Goal: Task Accomplishment & Management: Use online tool/utility

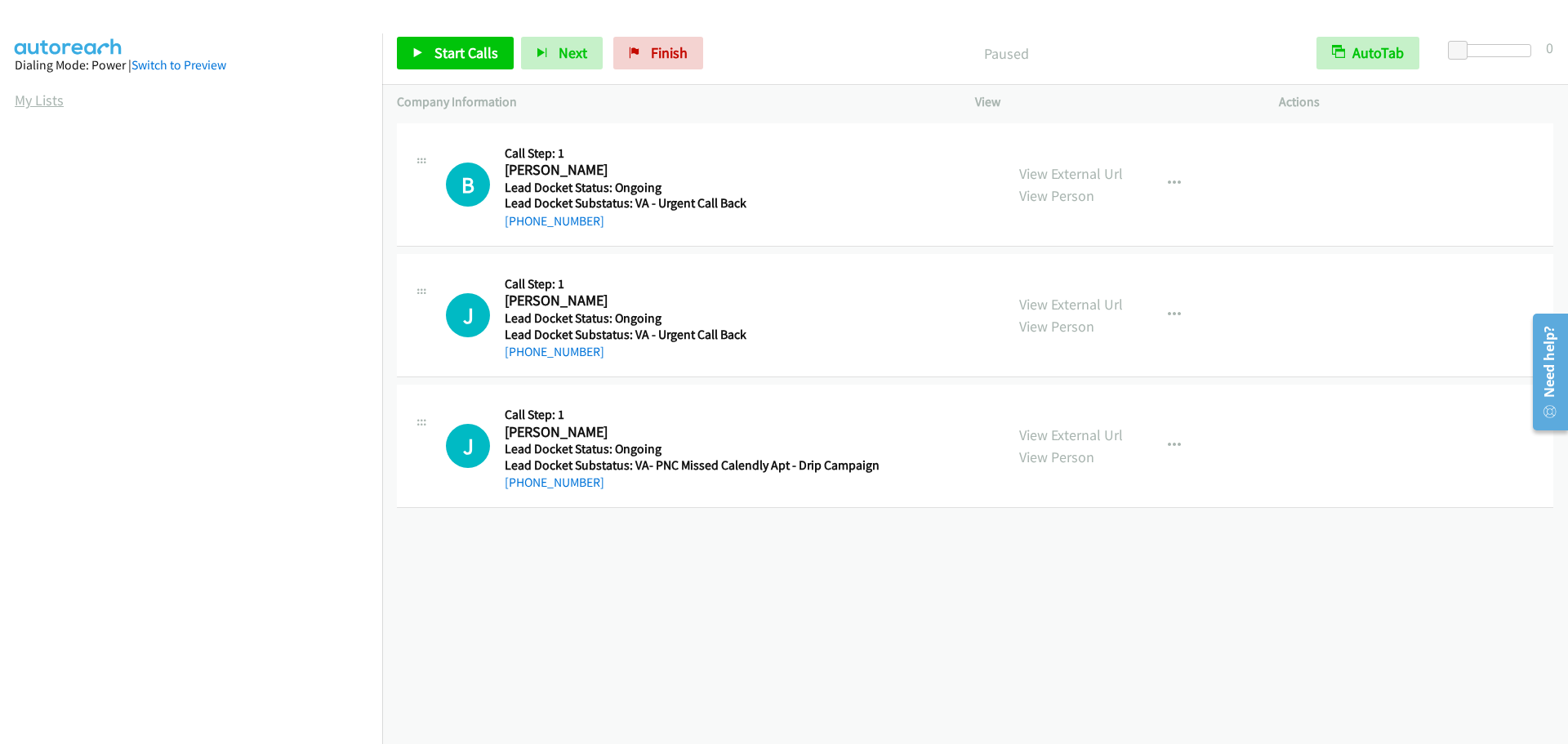
click at [22, 94] on link "My Lists" at bounding box center [39, 100] width 49 height 19
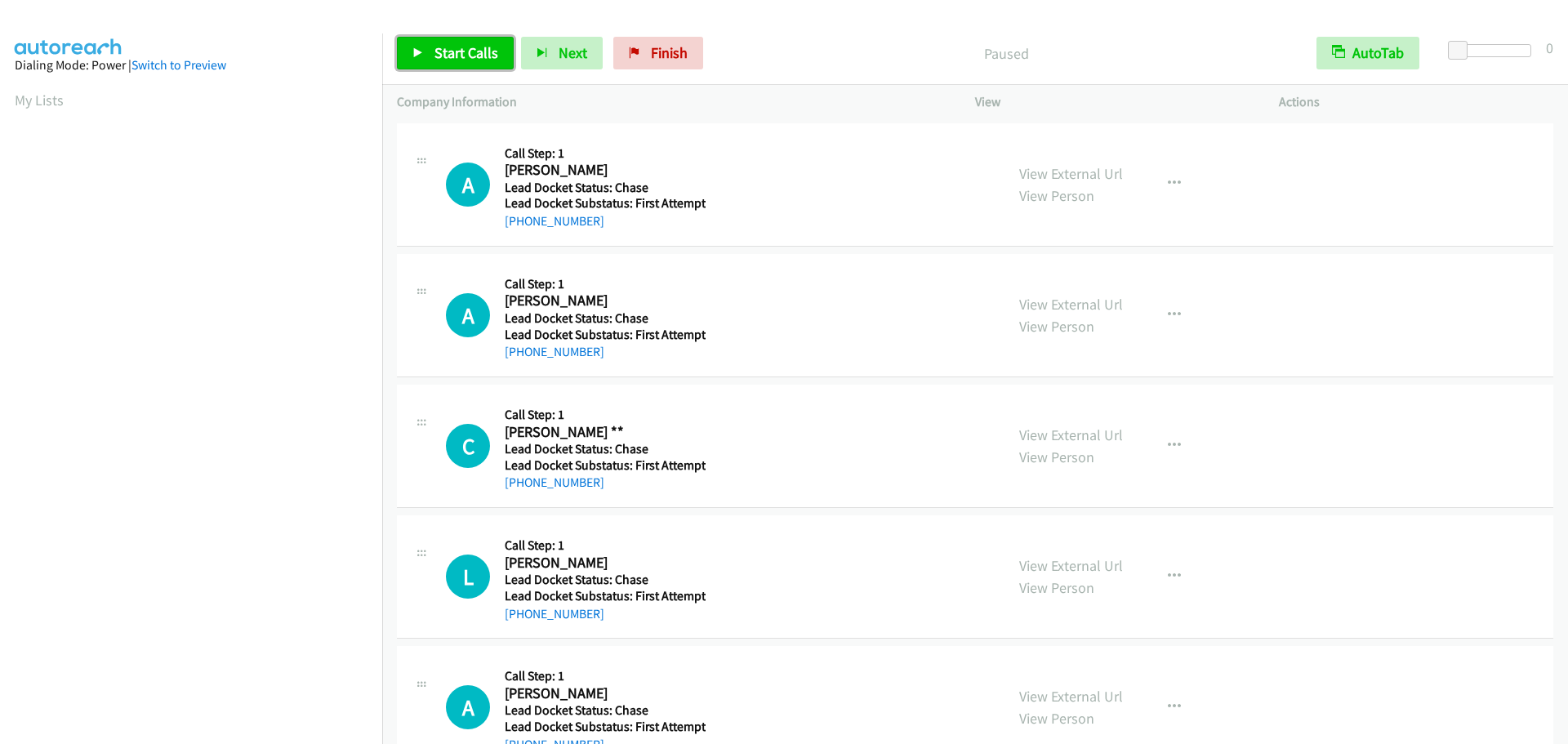
click at [458, 57] on span "Start Calls" at bounding box center [466, 52] width 64 height 19
click at [473, 53] on span "Start Calls" at bounding box center [466, 52] width 64 height 19
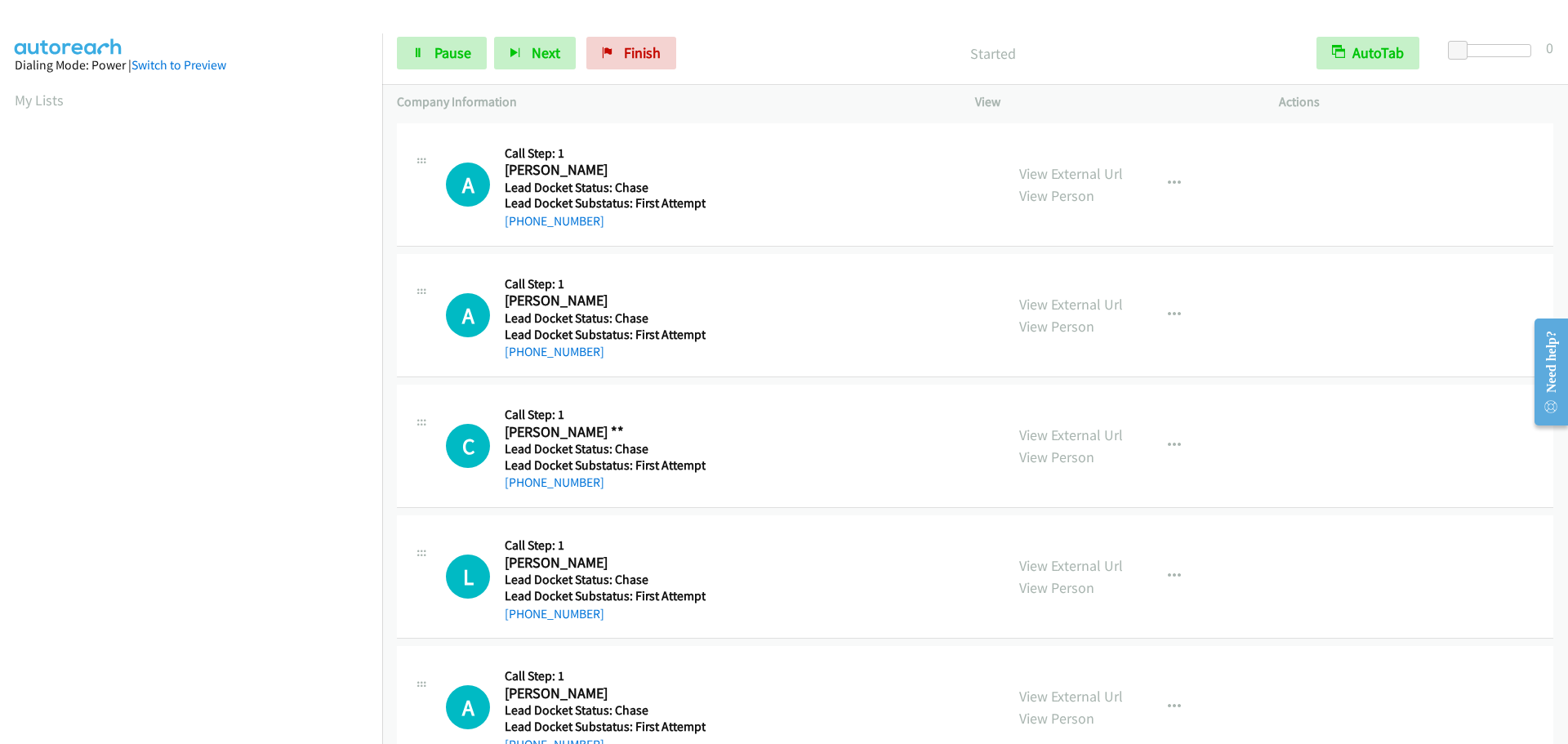
click at [1518, 42] on div "Start Calls Pause Next Finish Started AutoTab AutoTab 0" at bounding box center [975, 54] width 1187 height 63
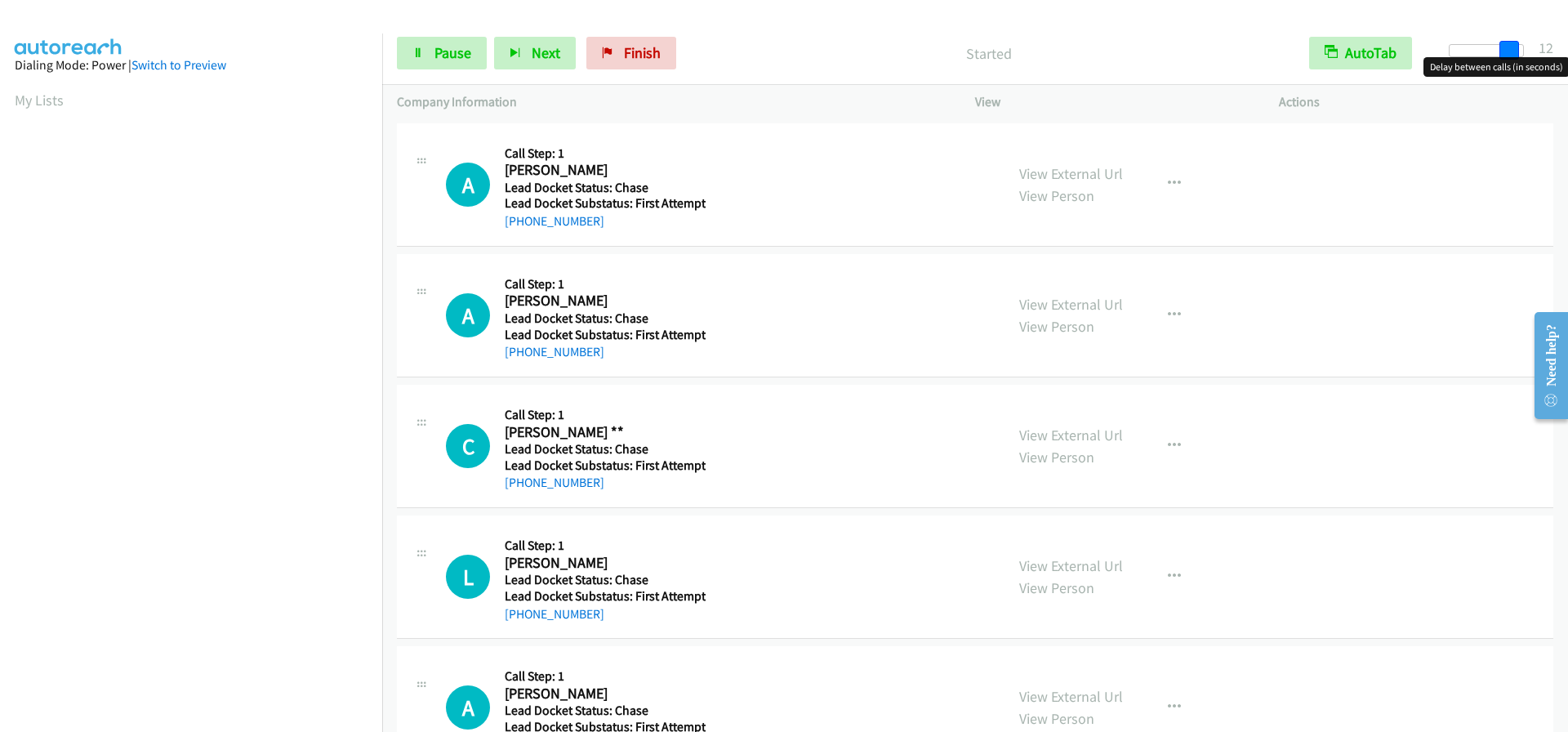
click at [1516, 52] on div at bounding box center [1486, 50] width 75 height 13
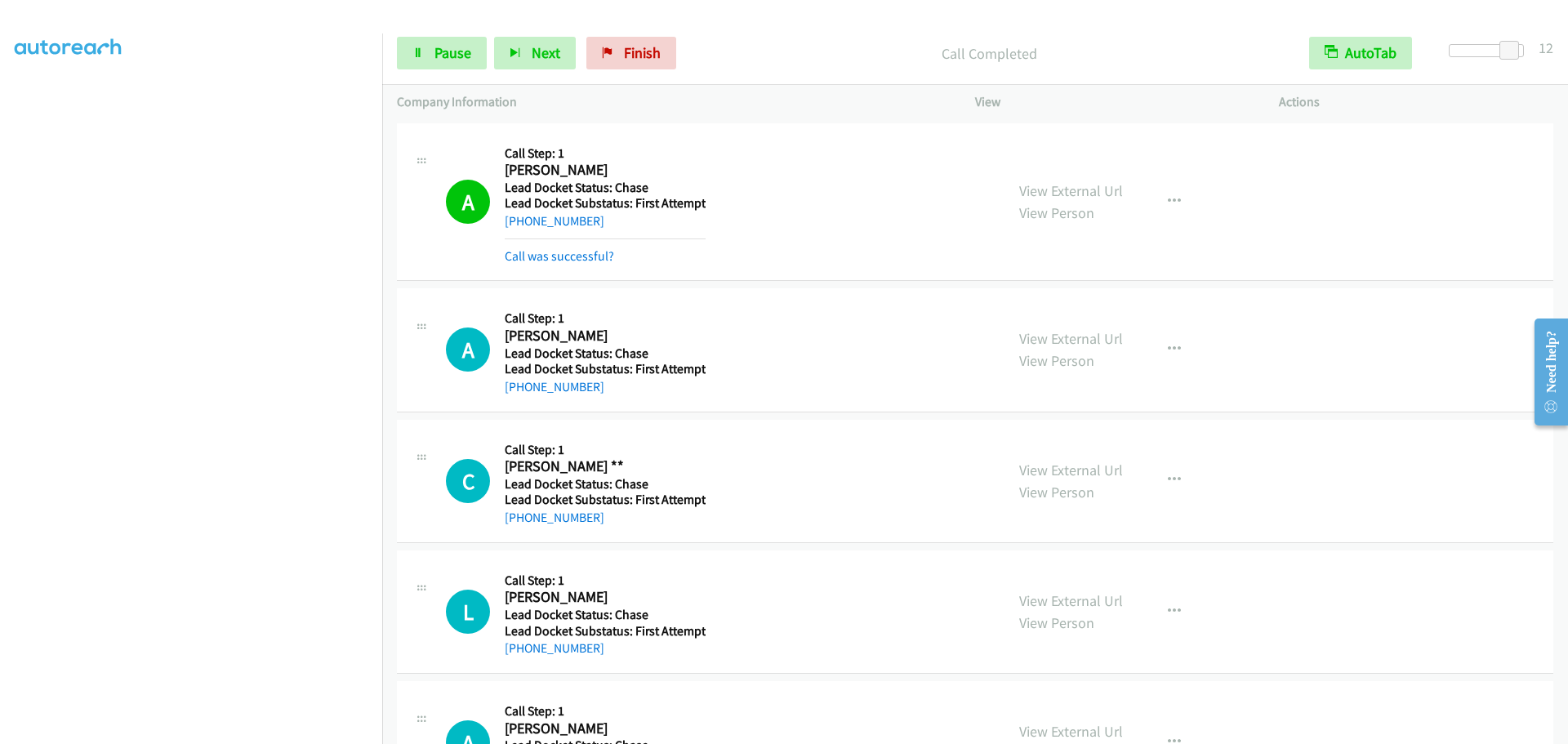
scroll to position [137, 0]
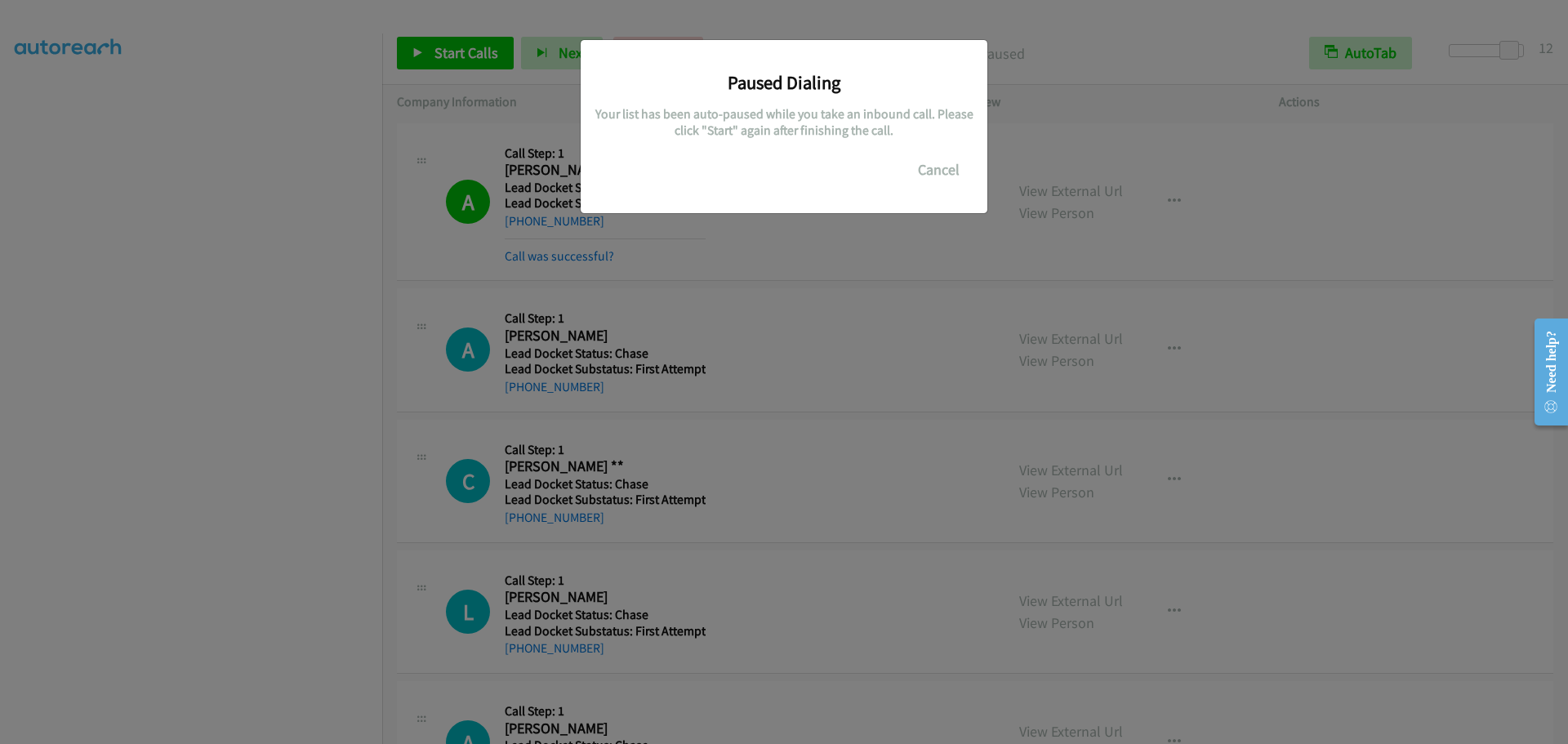
click at [202, 215] on div "Paused Dialing Your list has been auto-paused while you take an inbound call. P…" at bounding box center [784, 379] width 1568 height 729
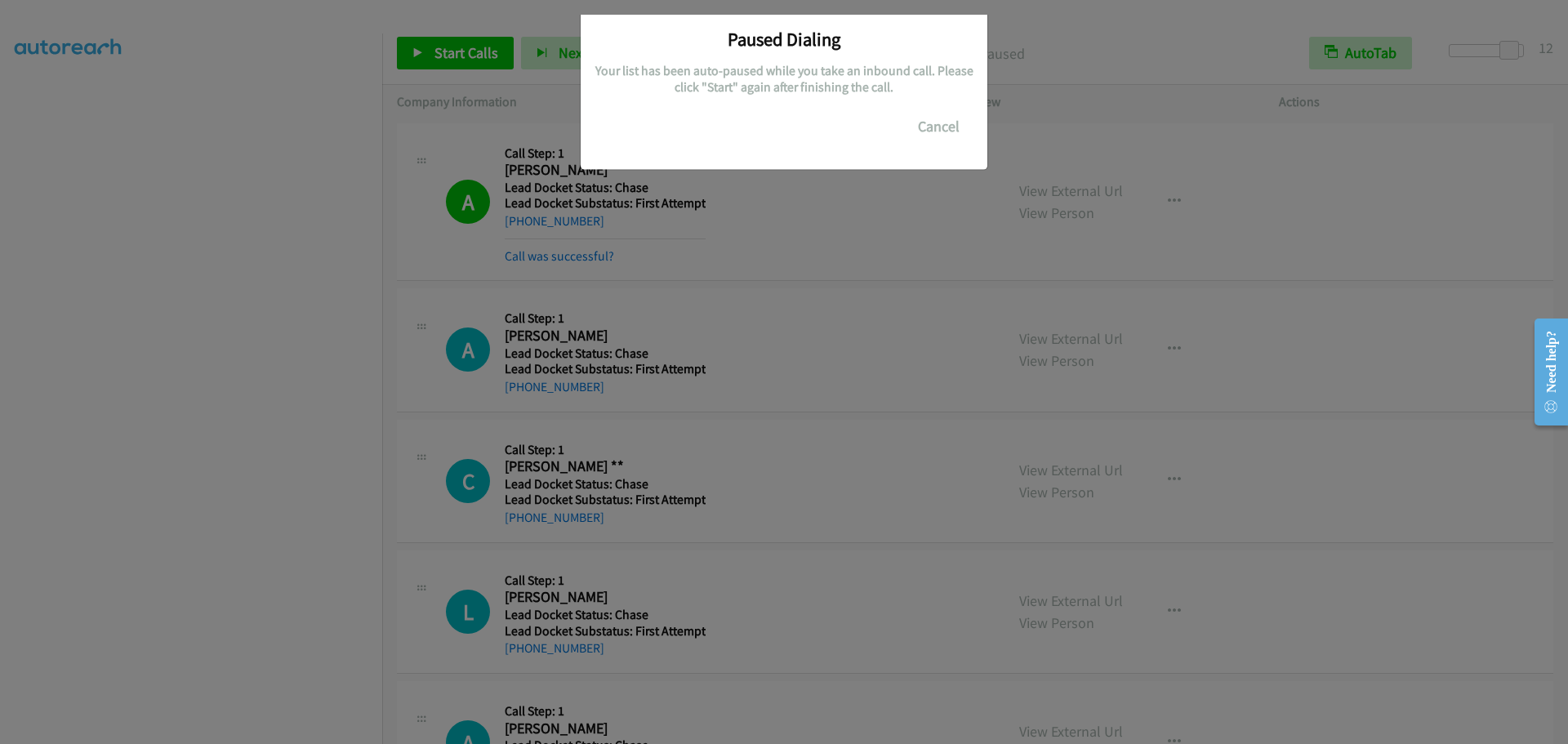
click at [194, 77] on body "Start Calls Pause Next Finish Paused AutoTab AutoTab 12 Company Information Inf…" at bounding box center [784, 38] width 1568 height 77
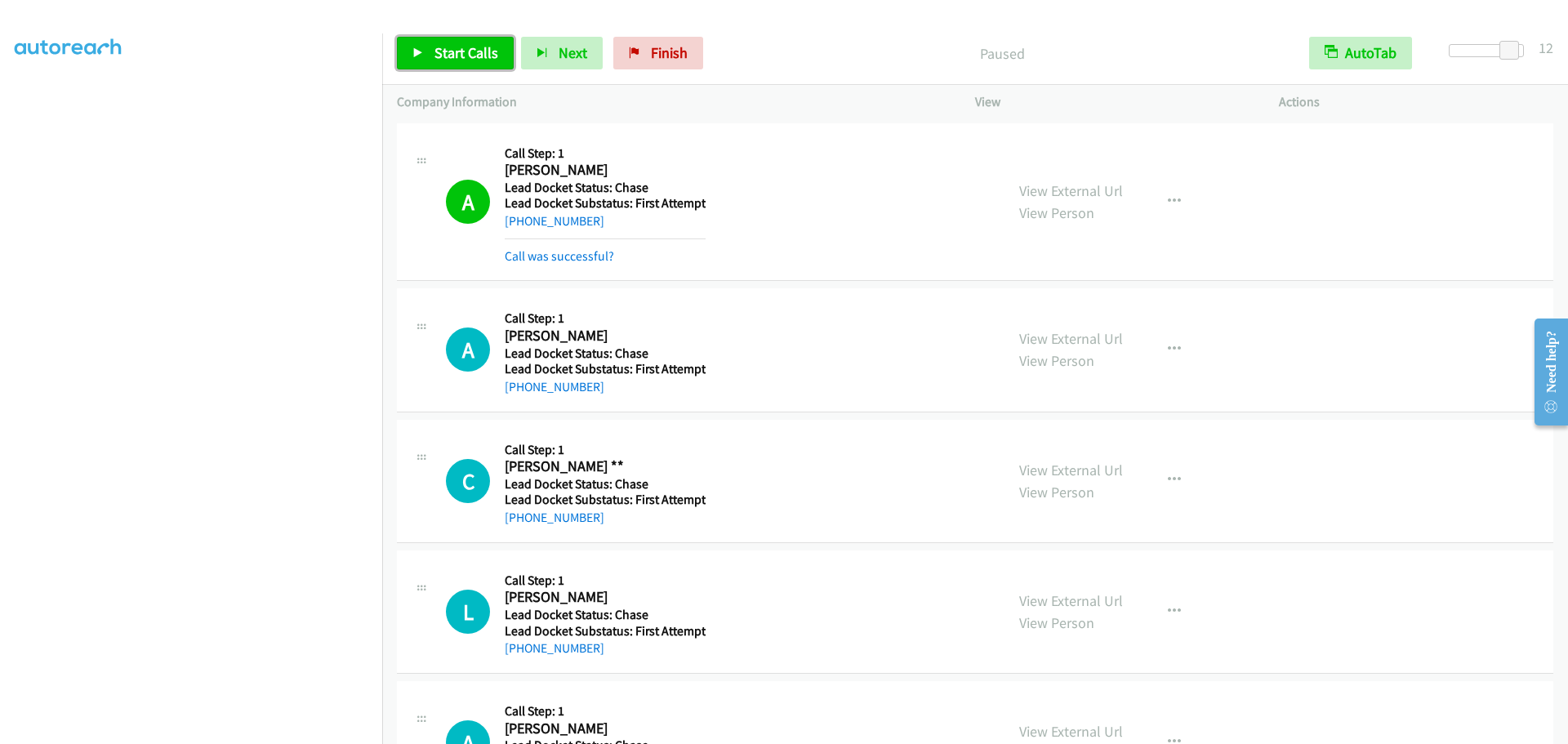
click at [434, 57] on span "Start Calls" at bounding box center [466, 52] width 64 height 19
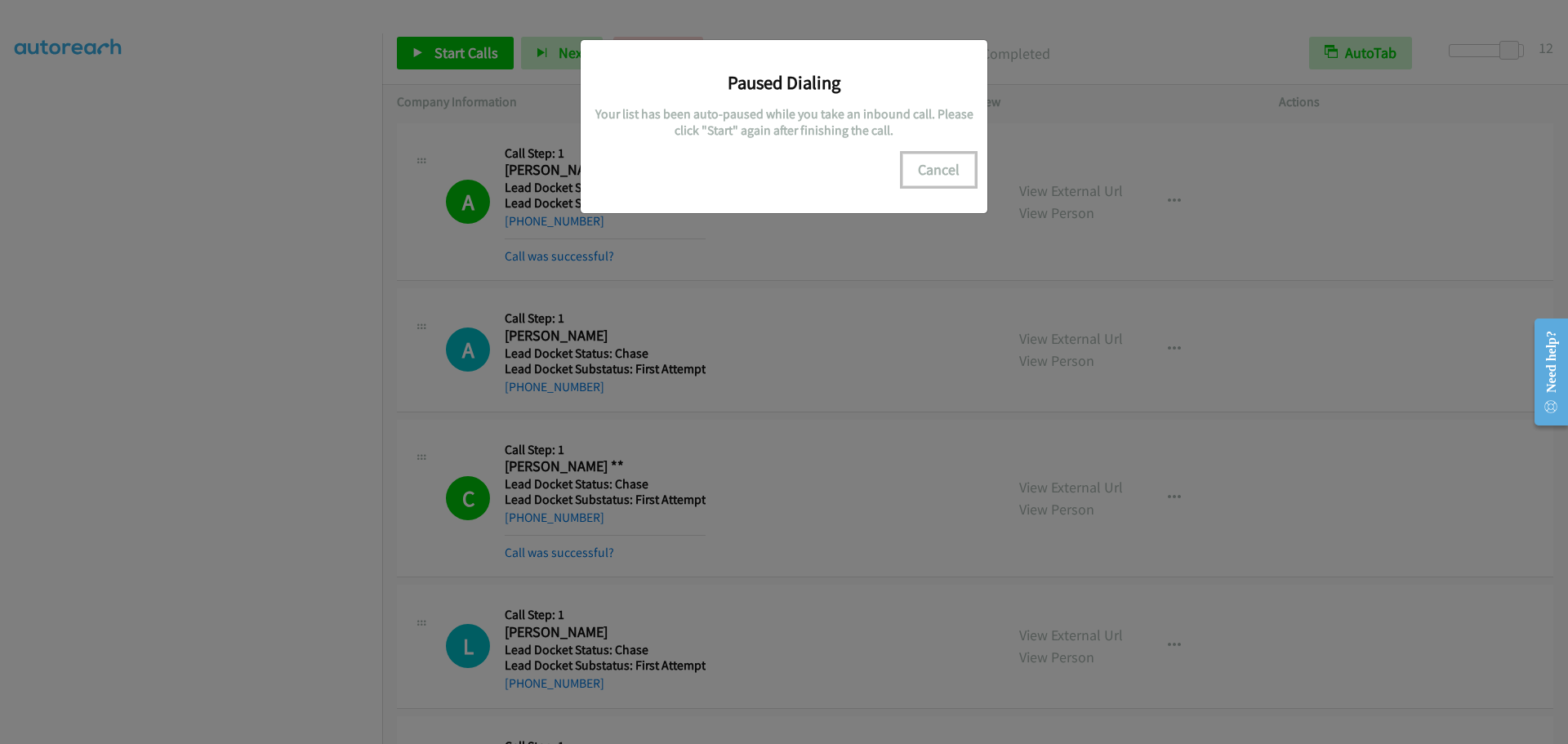
click at [948, 171] on button "Cancel" at bounding box center [939, 169] width 72 height 32
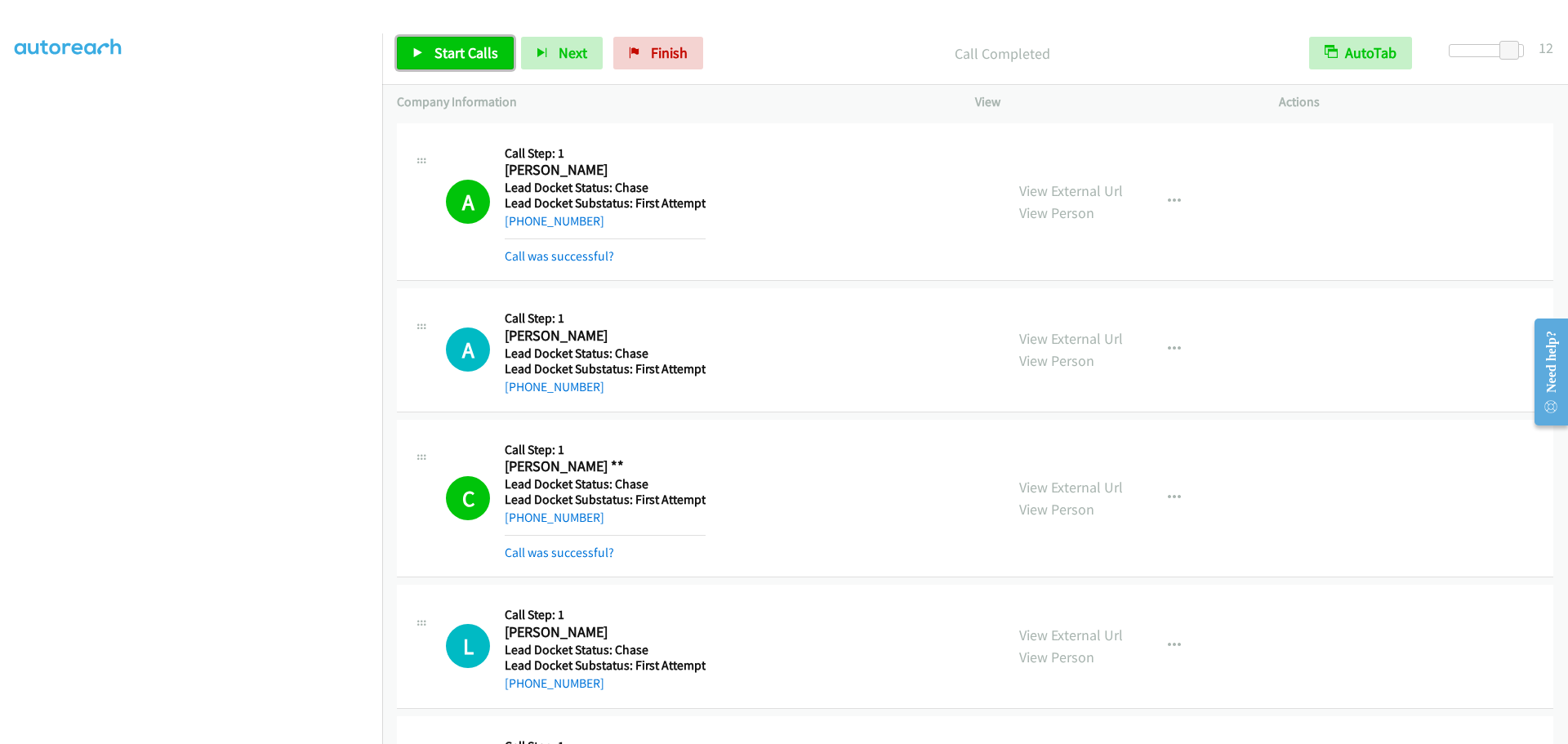
click at [459, 60] on span "Start Calls" at bounding box center [466, 52] width 64 height 19
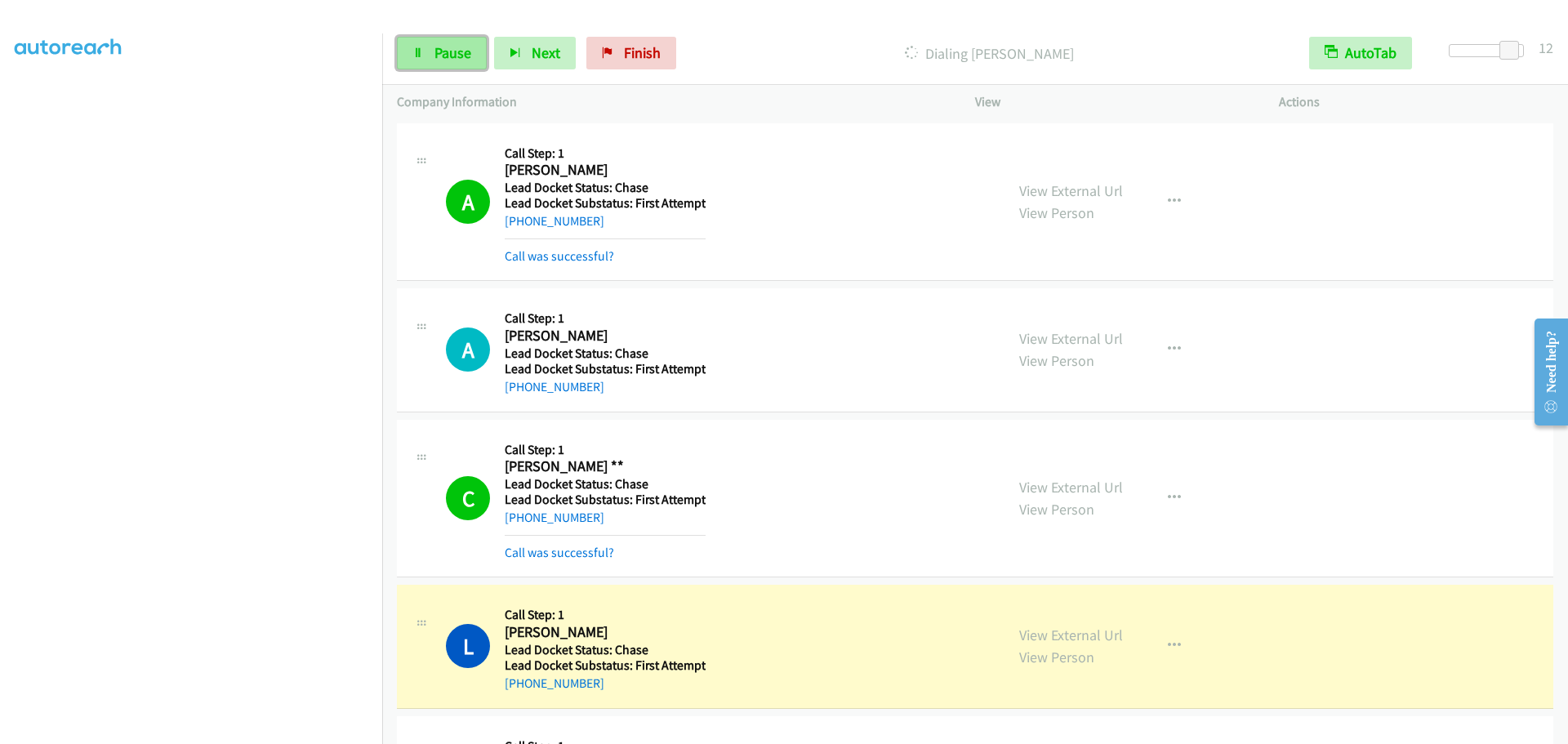
click at [446, 59] on span "Pause" at bounding box center [453, 52] width 37 height 19
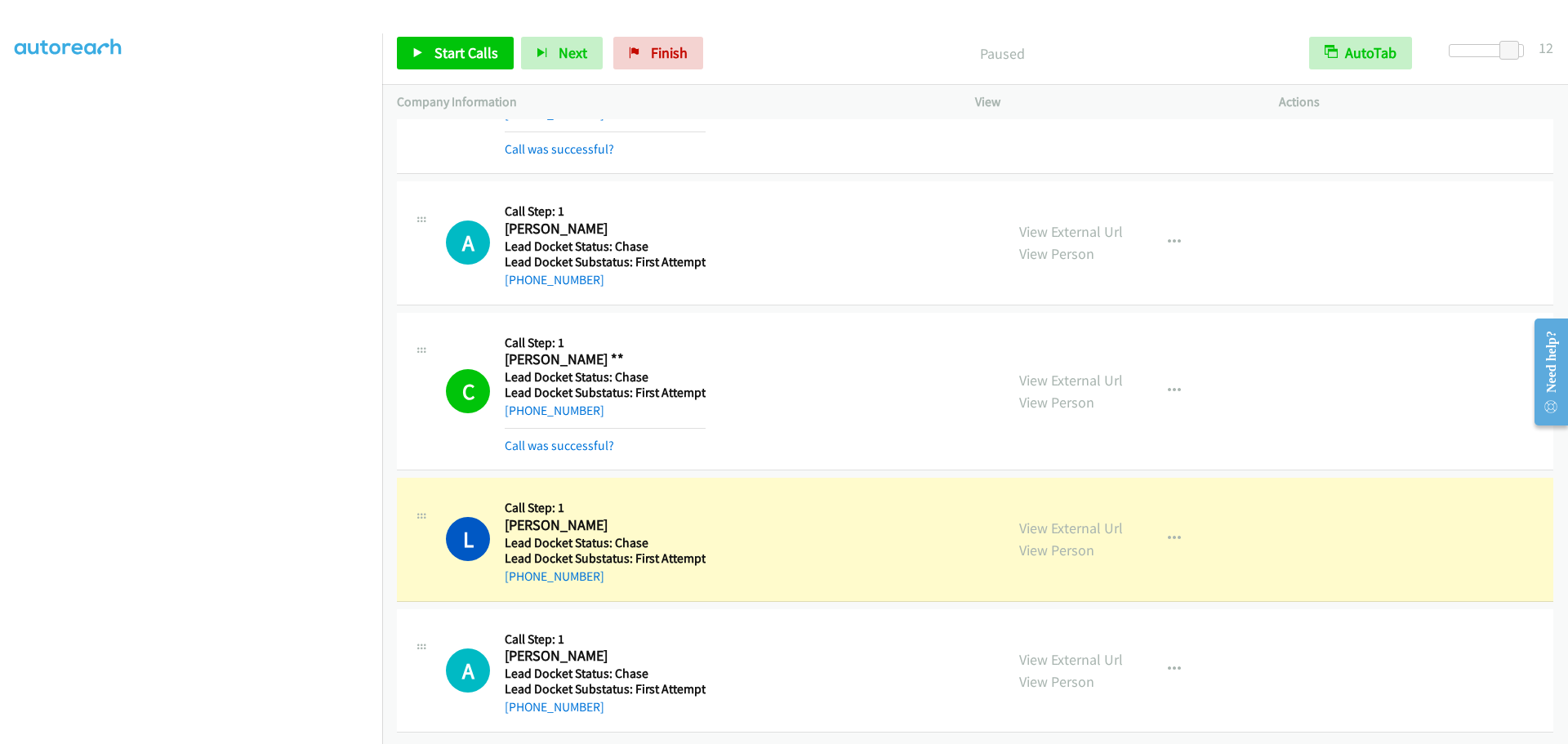
scroll to position [119, 0]
drag, startPoint x: 612, startPoint y: 566, endPoint x: 519, endPoint y: 569, distance: 93.0
click at [519, 569] on div "+1 661-802-6386" at bounding box center [605, 577] width 201 height 20
copy link "661-802-6386"
click at [450, 70] on div "Start Calls Pause Next Finish Paused AutoTab AutoTab 12" at bounding box center [975, 54] width 1187 height 63
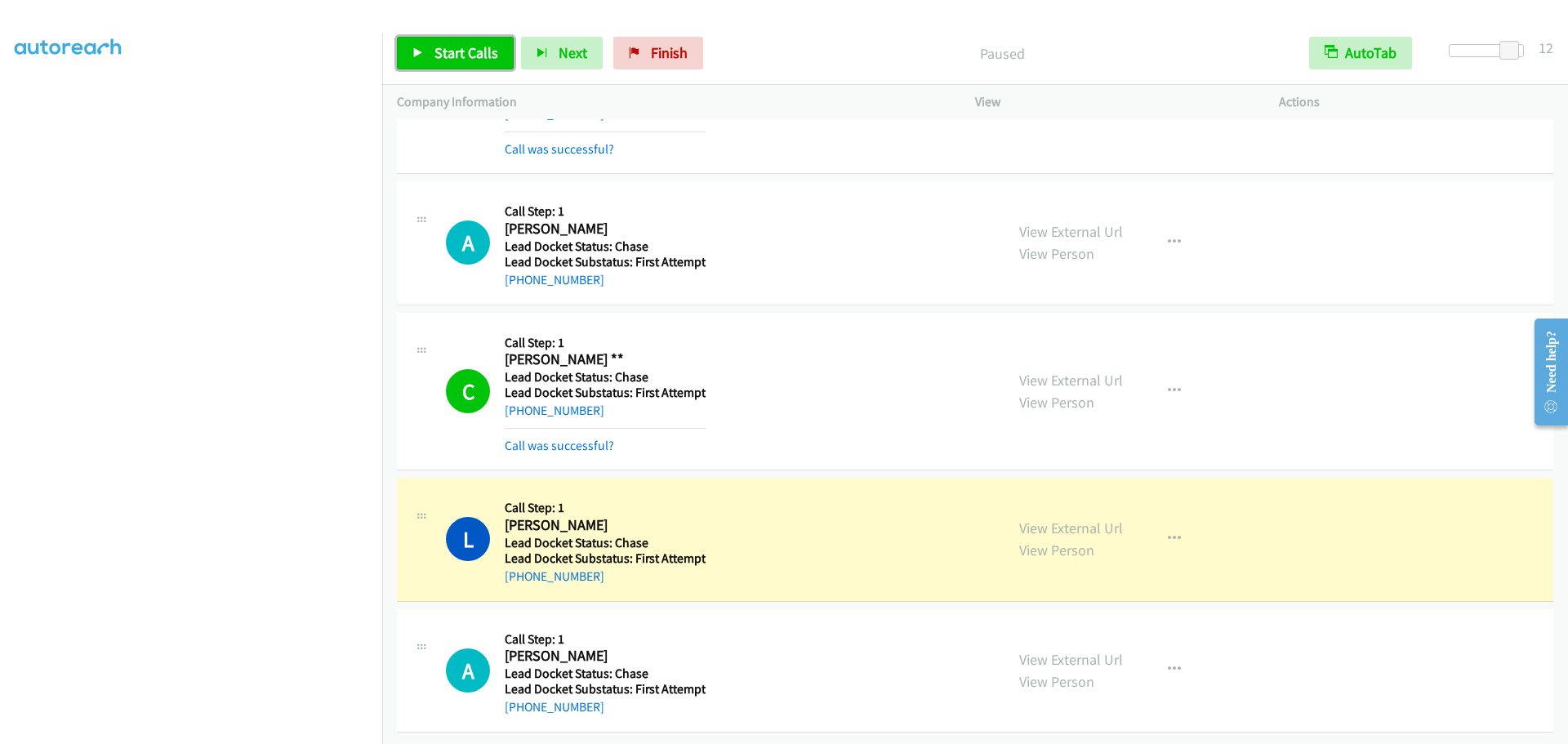
click at [443, 63] on link "Start Calls" at bounding box center [455, 53] width 116 height 32
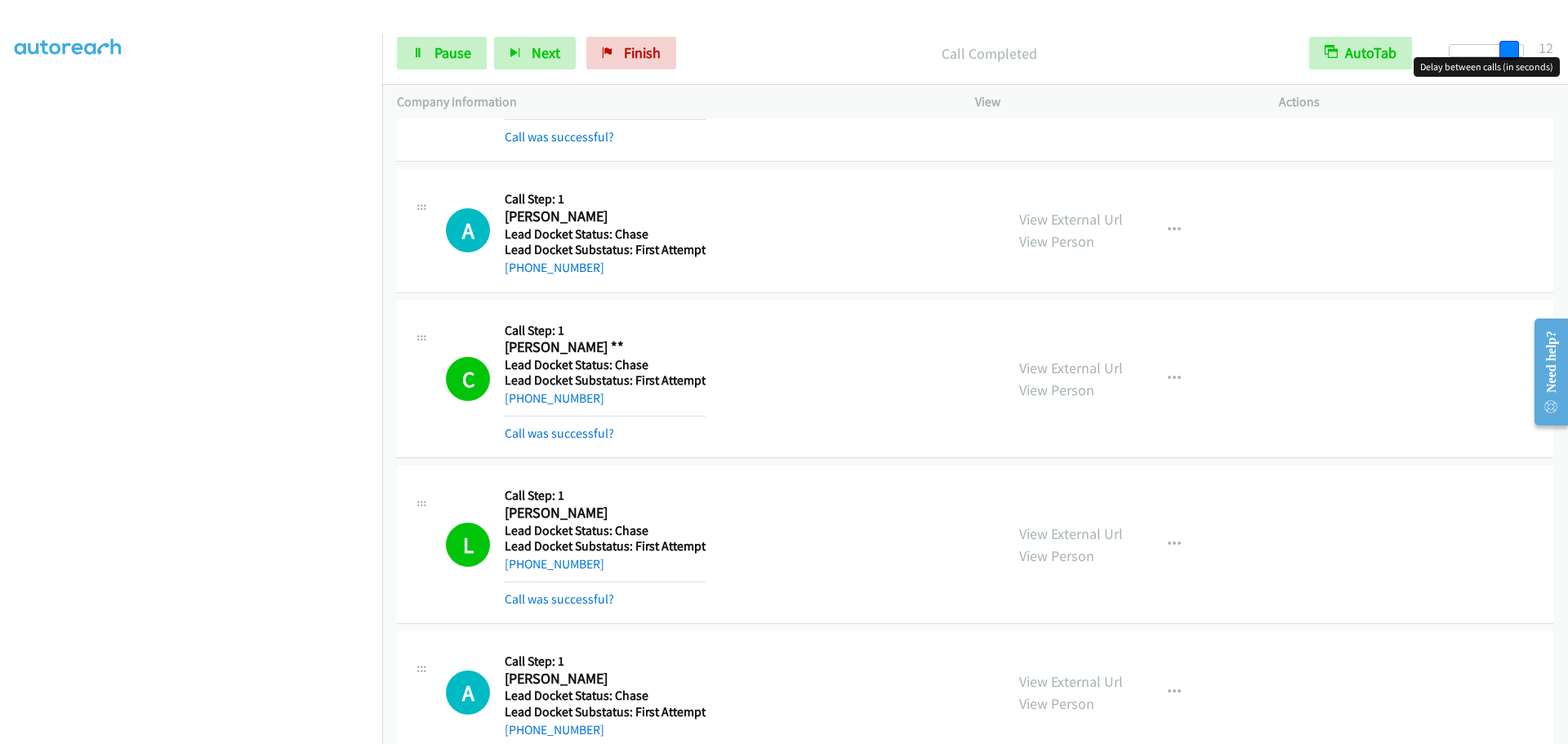
drag, startPoint x: 1516, startPoint y: 40, endPoint x: 1568, endPoint y: 47, distance: 52.5
click at [1568, 47] on div "Start Calls Pause Next Finish Call Completed AutoTab AutoTab 12" at bounding box center [975, 54] width 1187 height 63
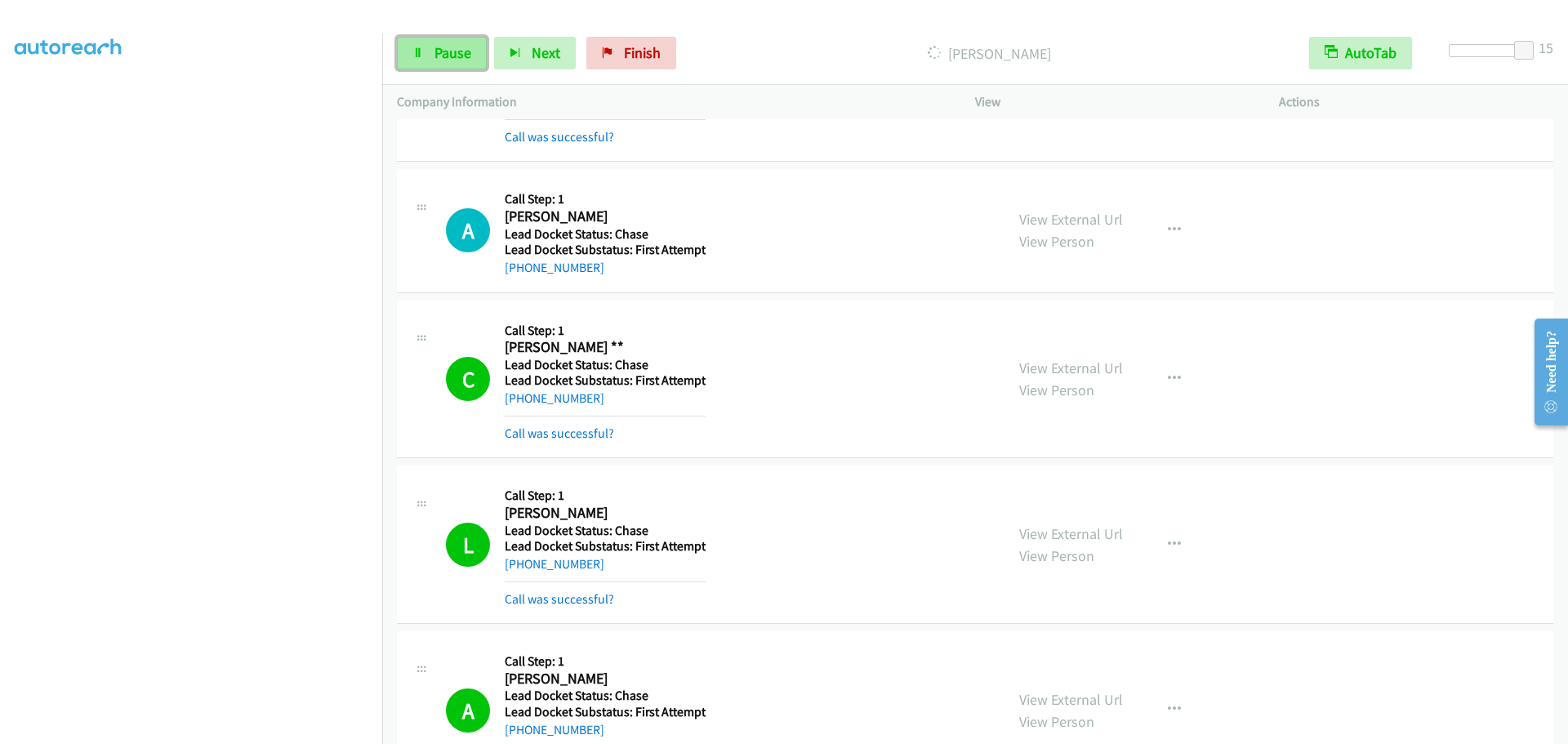
click at [433, 41] on link "Pause" at bounding box center [442, 53] width 90 height 32
click at [405, 61] on link "Start Calls" at bounding box center [455, 53] width 116 height 32
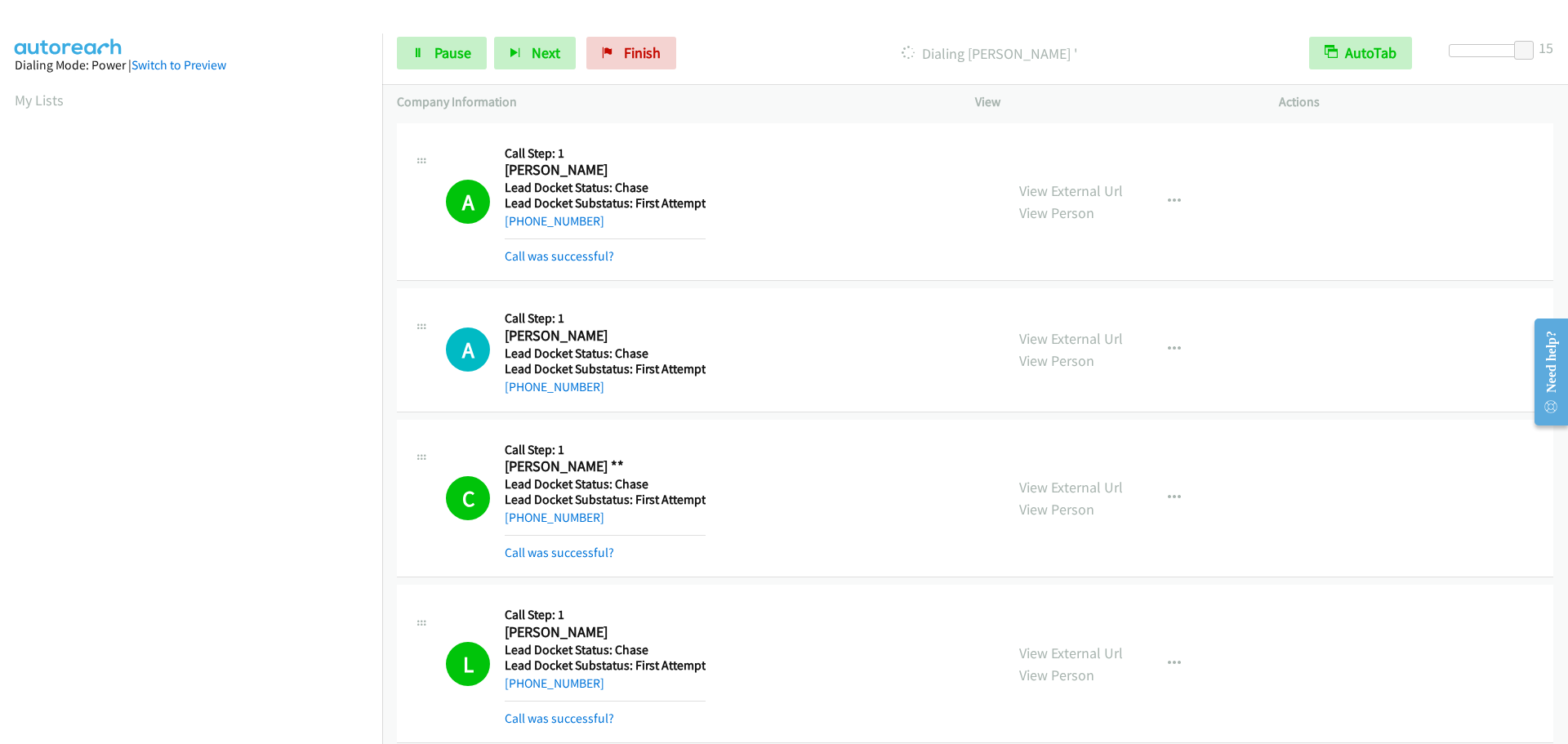
scroll to position [171, 0]
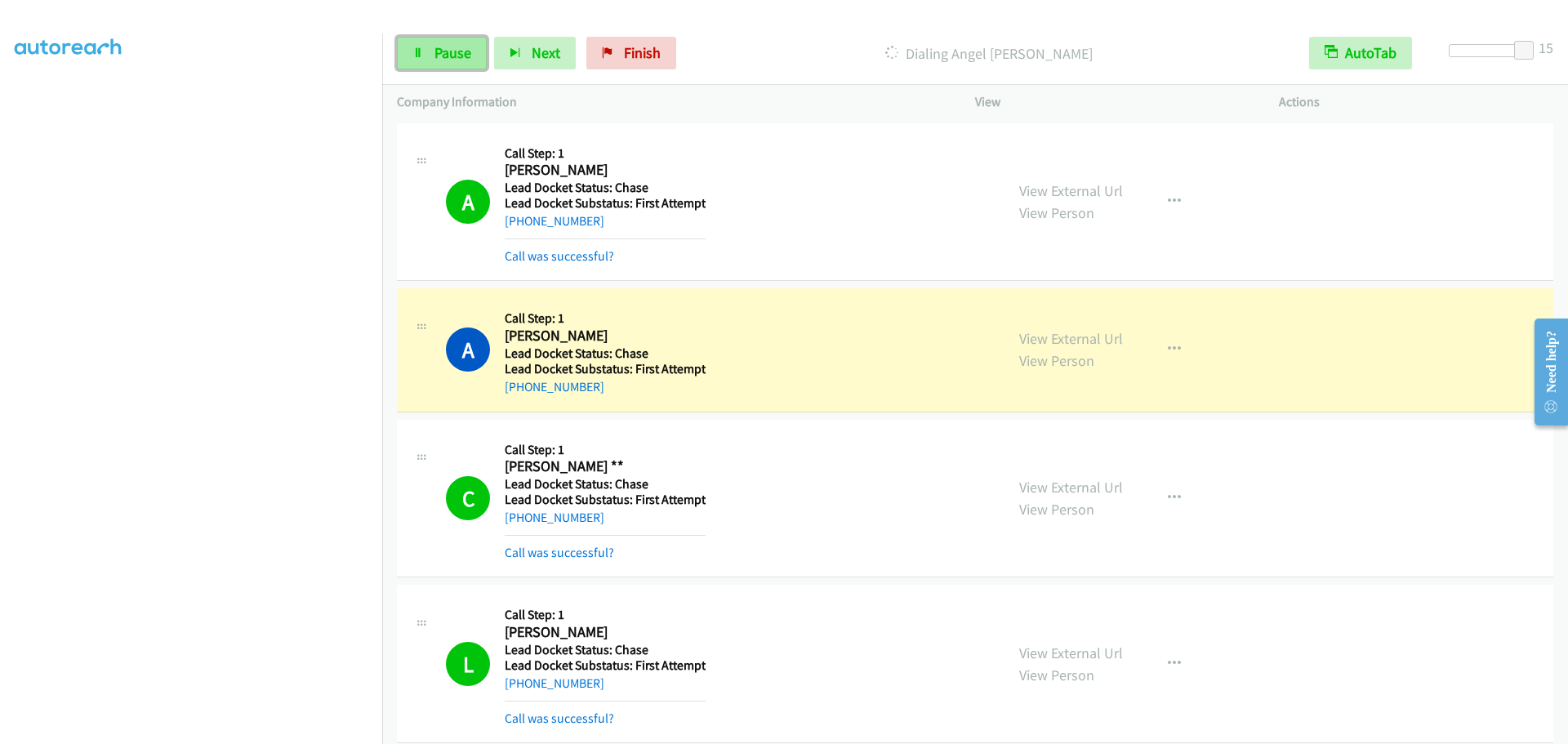
click at [424, 48] on link "Pause" at bounding box center [442, 53] width 90 height 32
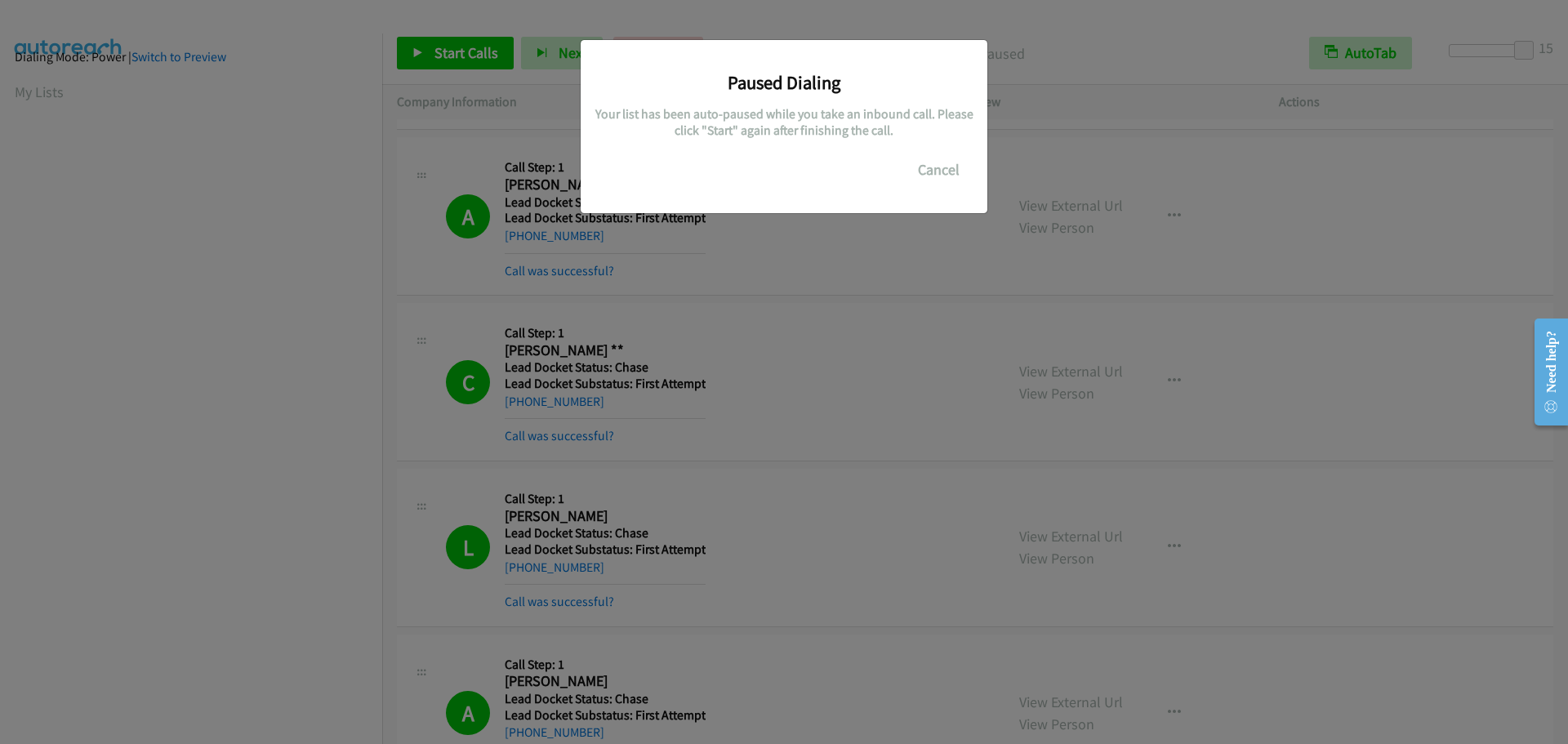
scroll to position [172, 0]
click at [512, 22] on div "Paused Dialing Your list has been auto-paused while you take an inbound call. P…" at bounding box center [784, 379] width 1568 height 729
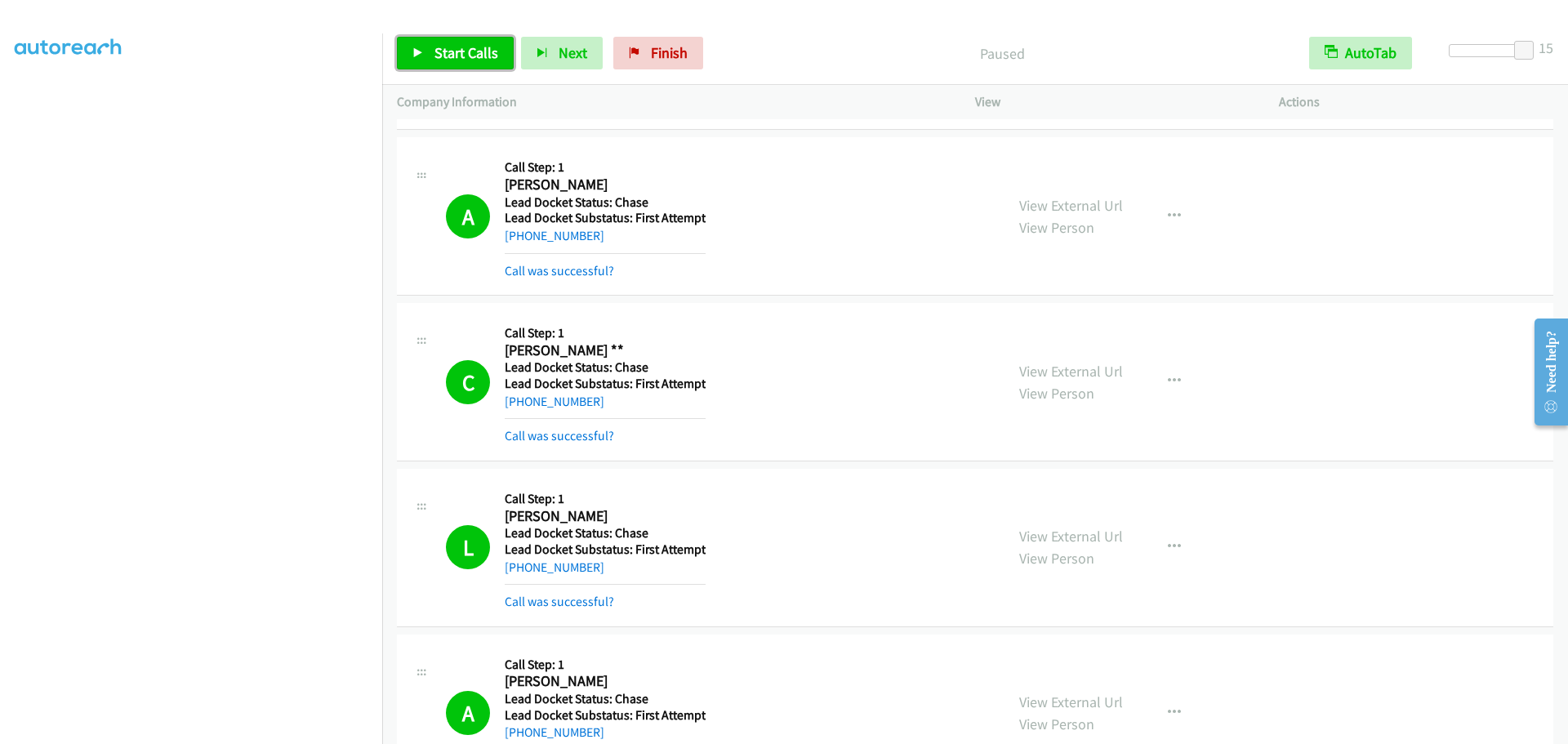
drag, startPoint x: 433, startPoint y: 46, endPoint x: 374, endPoint y: 124, distance: 97.8
click at [433, 47] on link "Start Calls" at bounding box center [455, 53] width 116 height 32
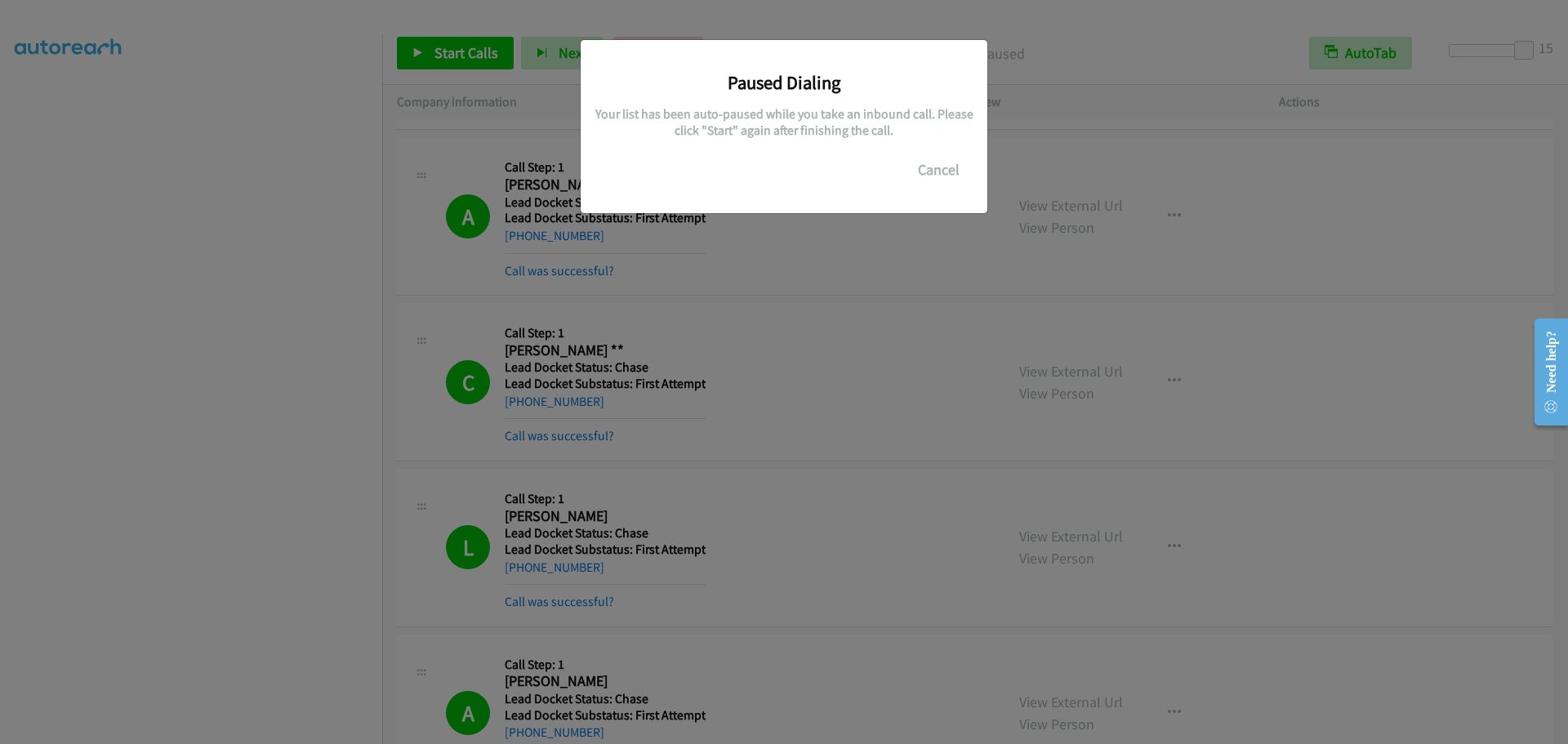
drag, startPoint x: 427, startPoint y: 67, endPoint x: 426, endPoint y: 58, distance: 9.1
click at [427, 67] on div "Paused Dialing Your list has been auto-paused while you take an inbound call. P…" at bounding box center [784, 379] width 1568 height 729
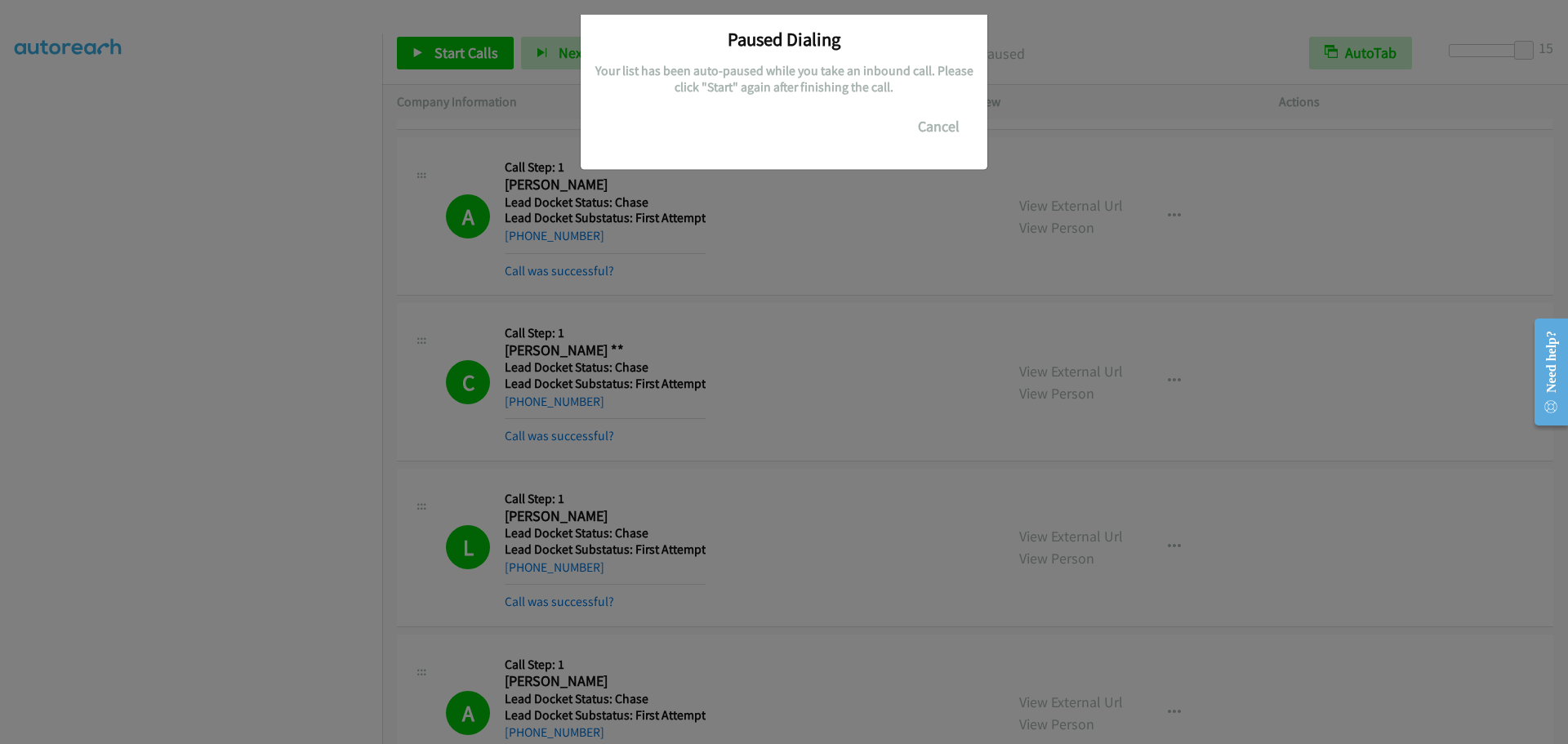
click at [423, 42] on div "Paused Dialing Your list has been auto-paused while you take an inbound call. P…" at bounding box center [784, 379] width 1568 height 729
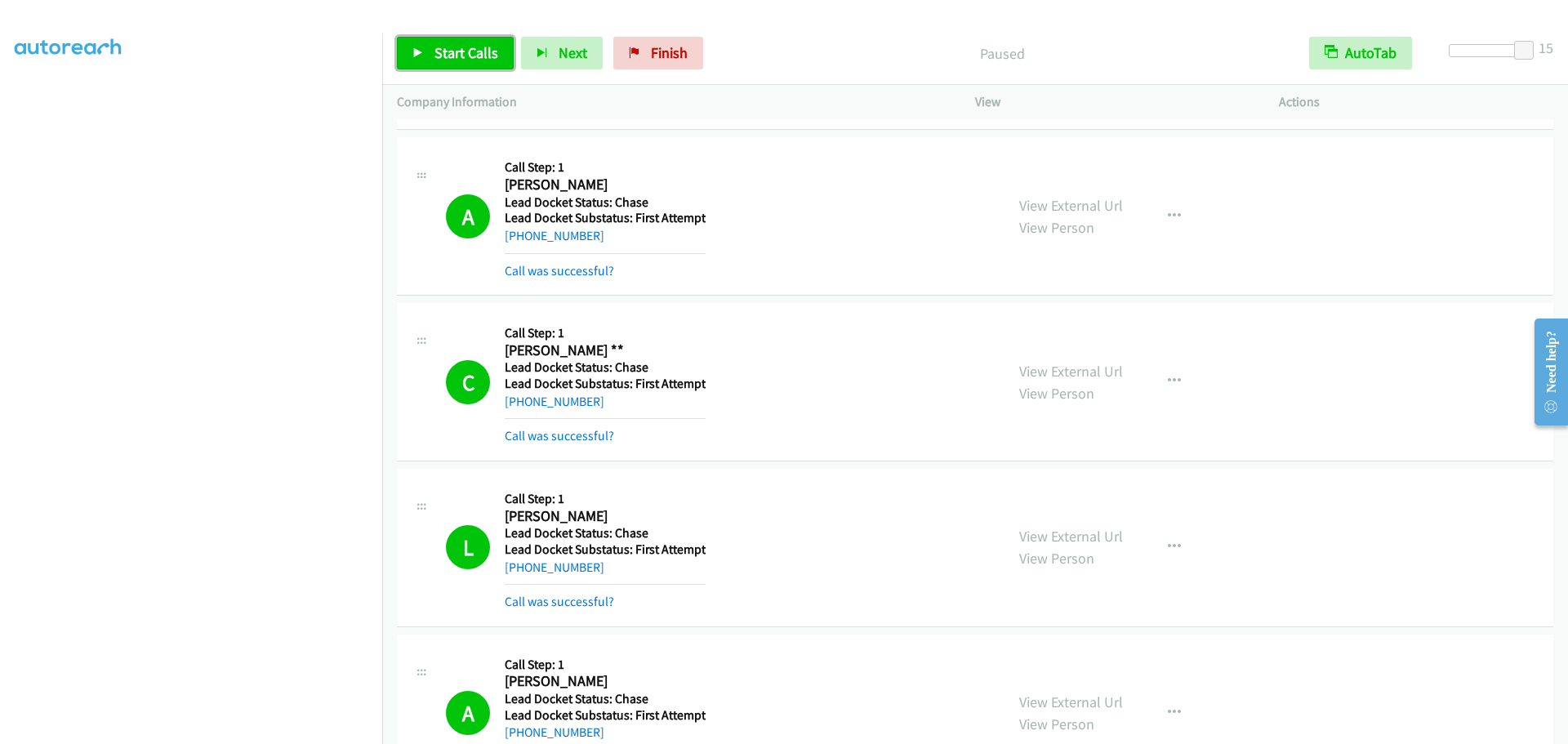
click at [473, 53] on span "Start Calls" at bounding box center [466, 52] width 64 height 19
click at [452, 49] on span "Pause" at bounding box center [453, 52] width 37 height 19
click at [454, 52] on span "Start Calls" at bounding box center [466, 52] width 64 height 19
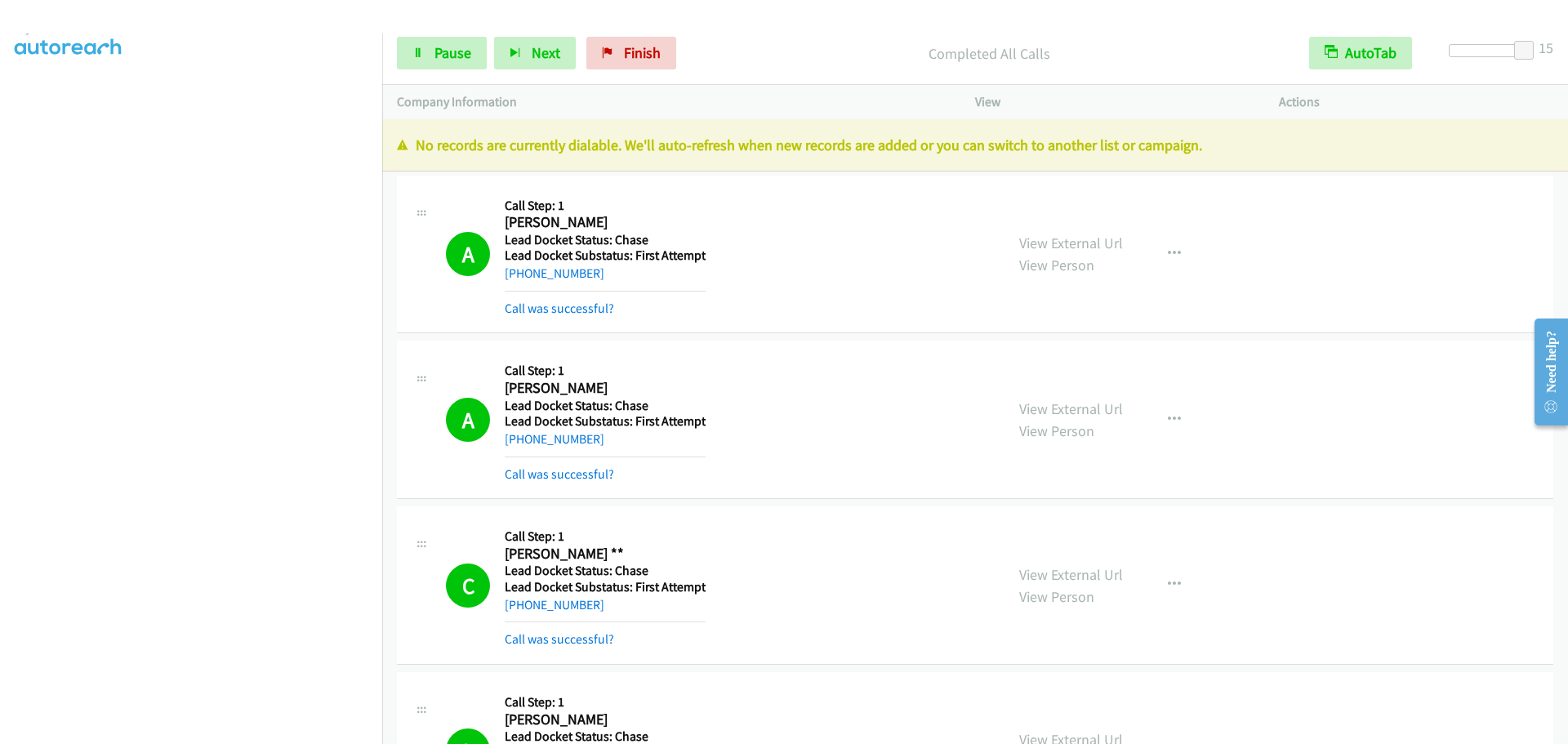
scroll to position [0, 0]
click at [29, 95] on link "My Lists" at bounding box center [39, 100] width 49 height 19
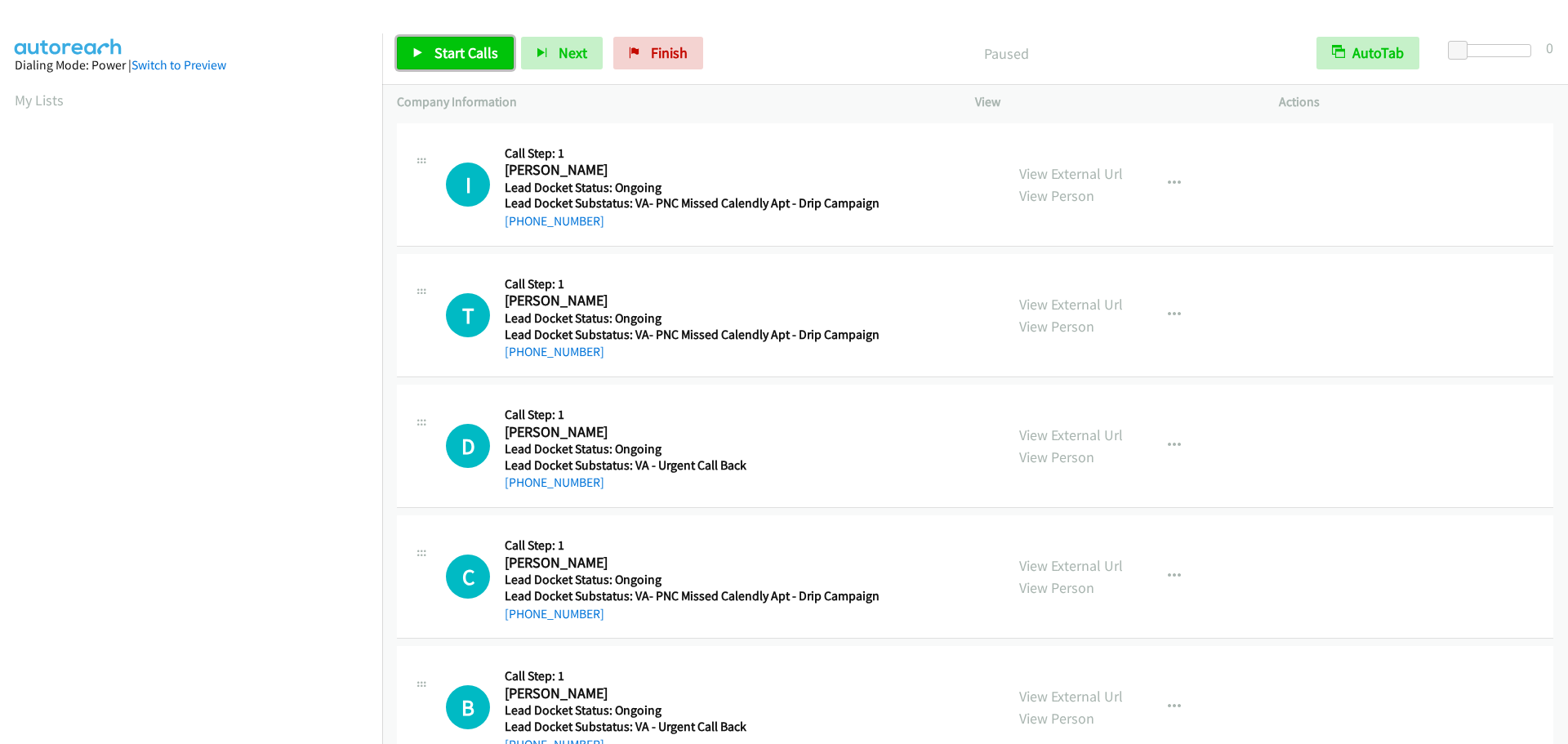
click at [426, 64] on link "Start Calls" at bounding box center [455, 53] width 116 height 32
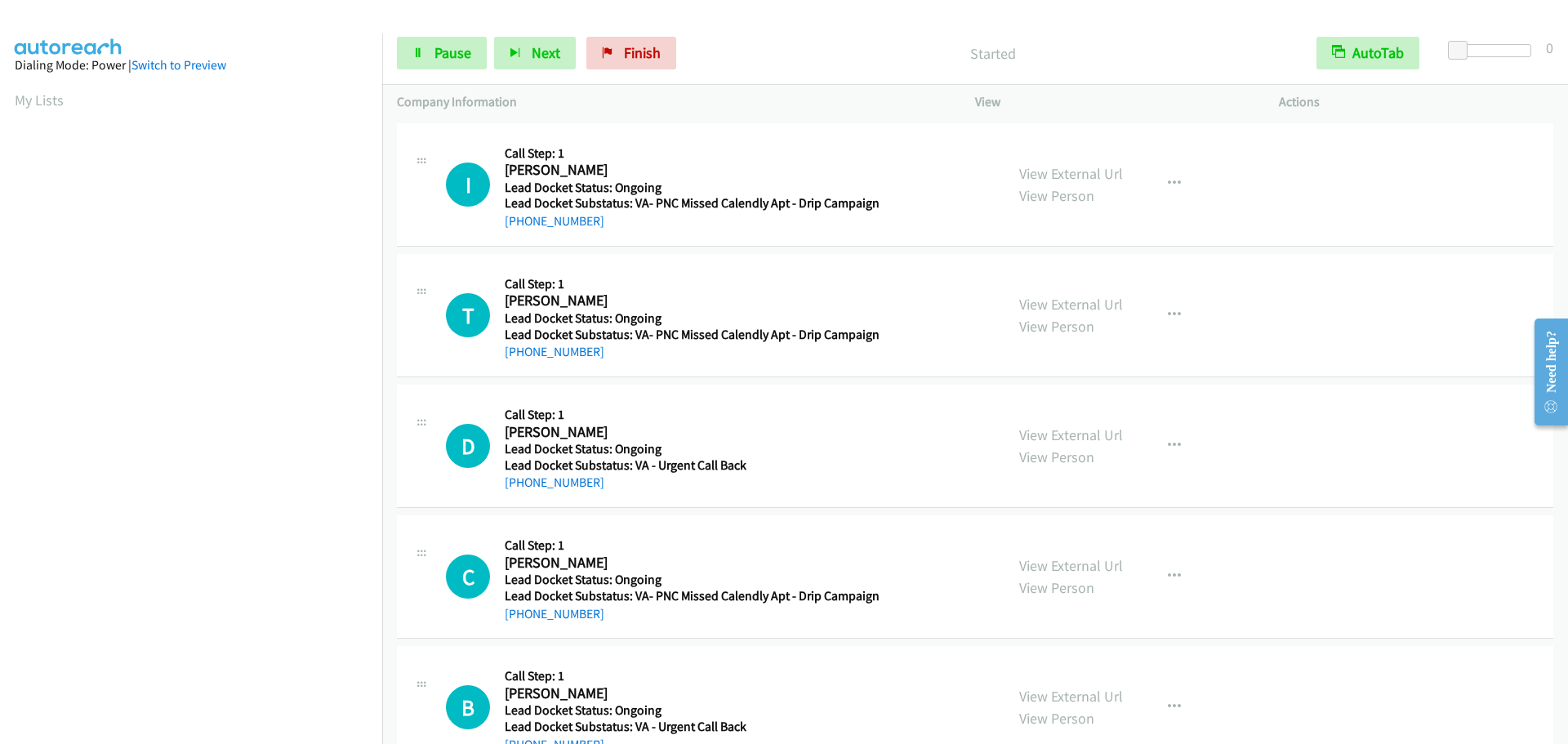
click at [1528, 59] on div at bounding box center [1494, 57] width 105 height 25
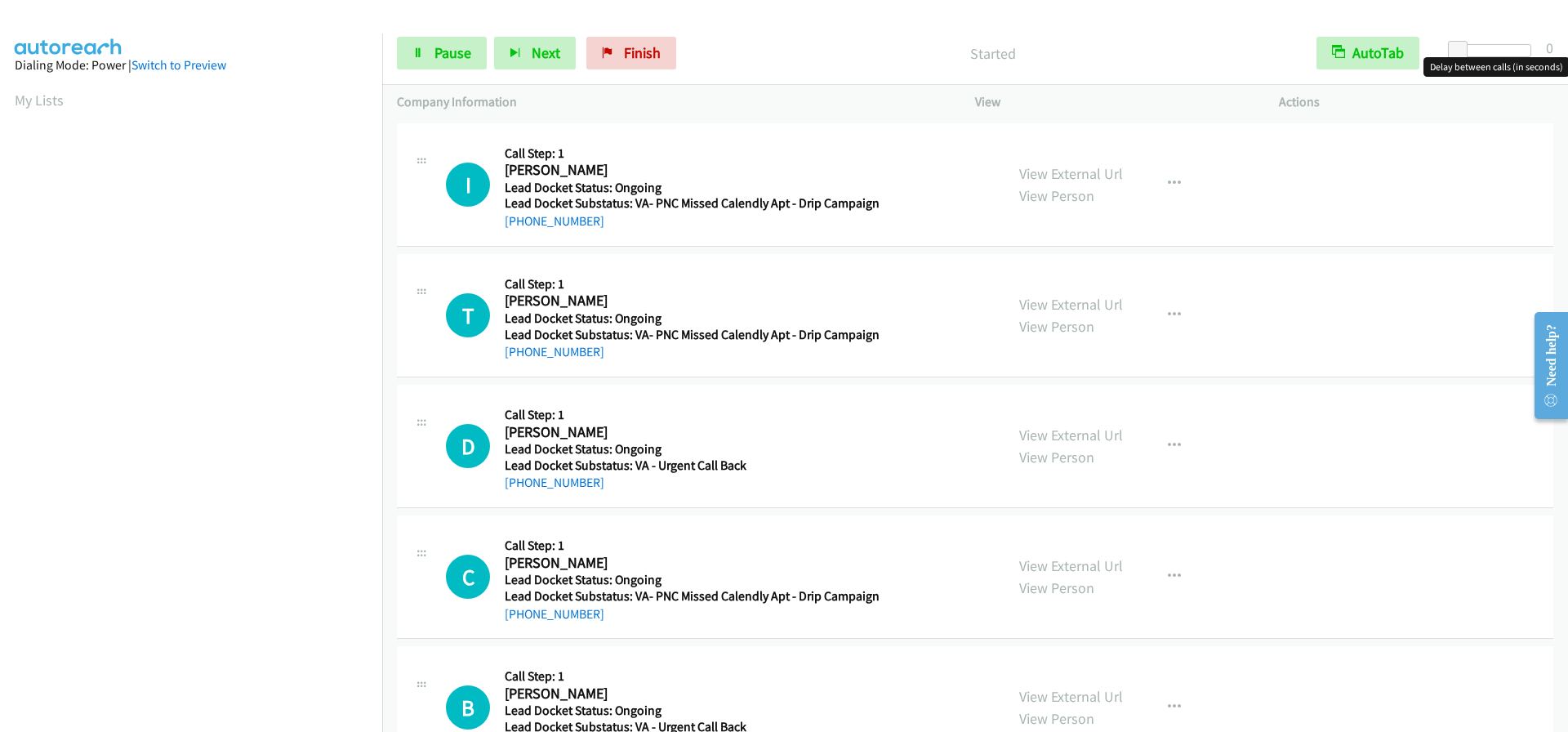
click at [1520, 48] on div at bounding box center [1494, 50] width 75 height 13
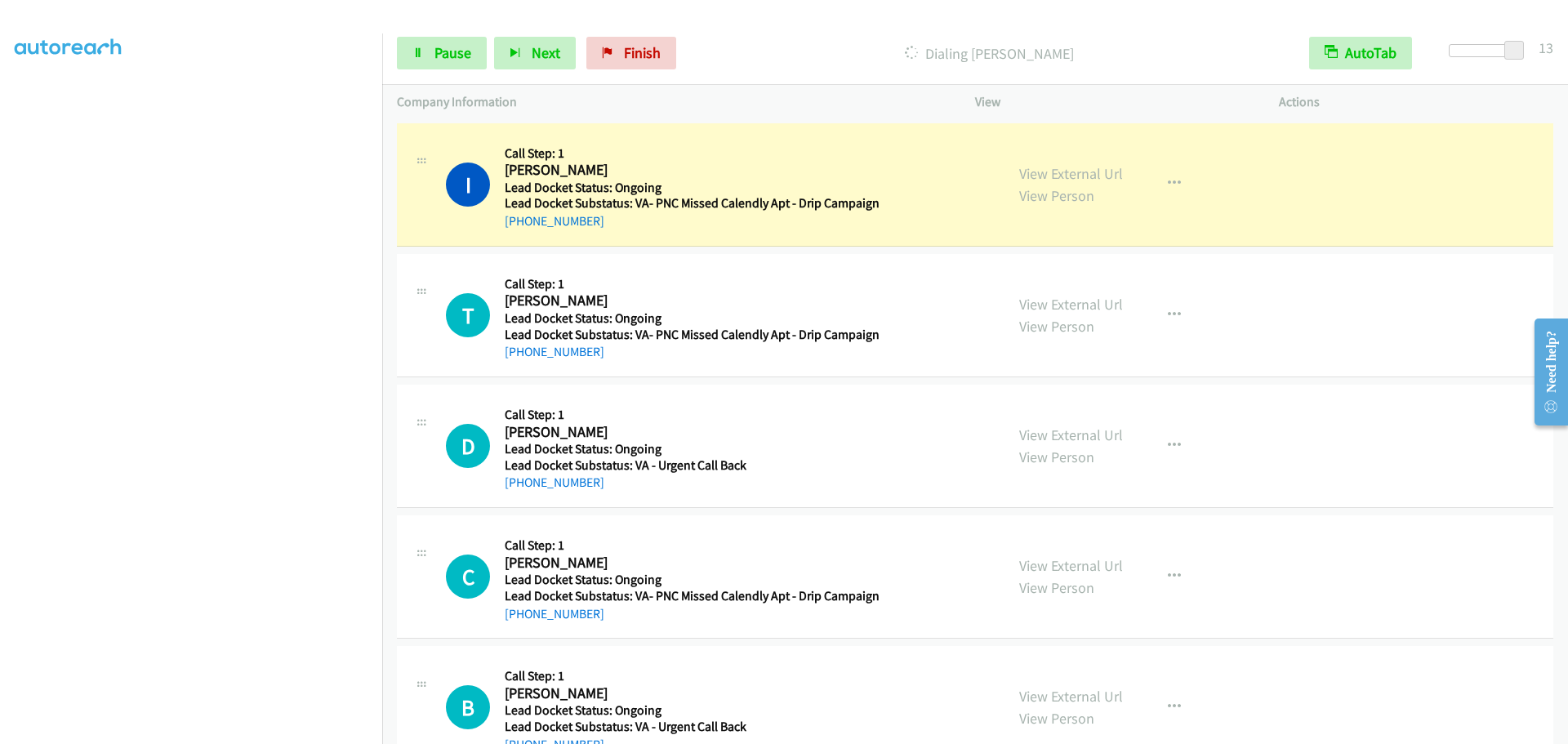
scroll to position [171, 0]
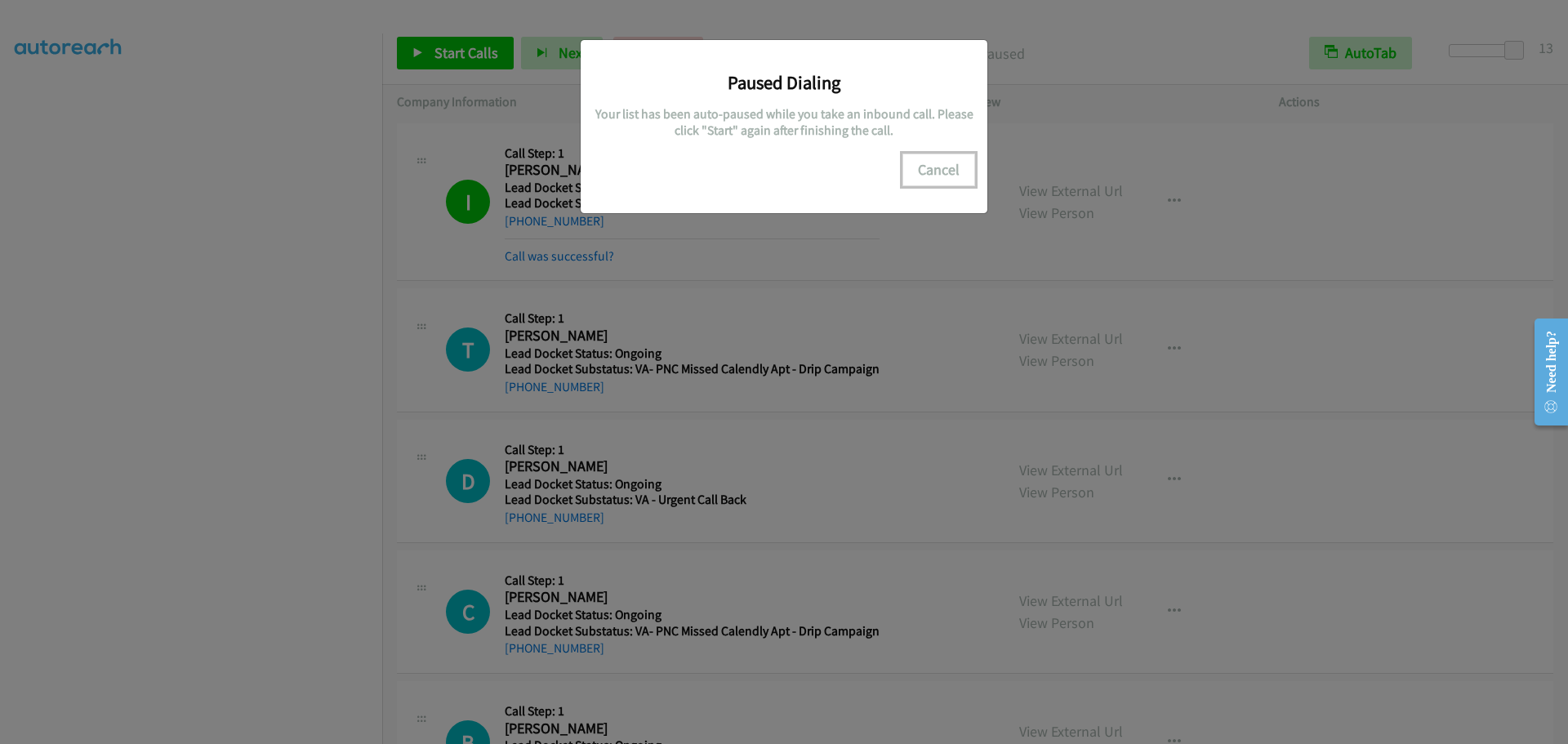
click at [930, 176] on button "Cancel" at bounding box center [939, 169] width 72 height 32
click at [407, 63] on div "Paused Dialing Your list has been auto-paused while you take an inbound call. P…" at bounding box center [784, 379] width 1568 height 729
click at [925, 163] on button "Cancel" at bounding box center [939, 169] width 72 height 32
click at [928, 164] on button "Cancel" at bounding box center [939, 169] width 72 height 32
click at [918, 170] on button "Cancel" at bounding box center [939, 169] width 72 height 32
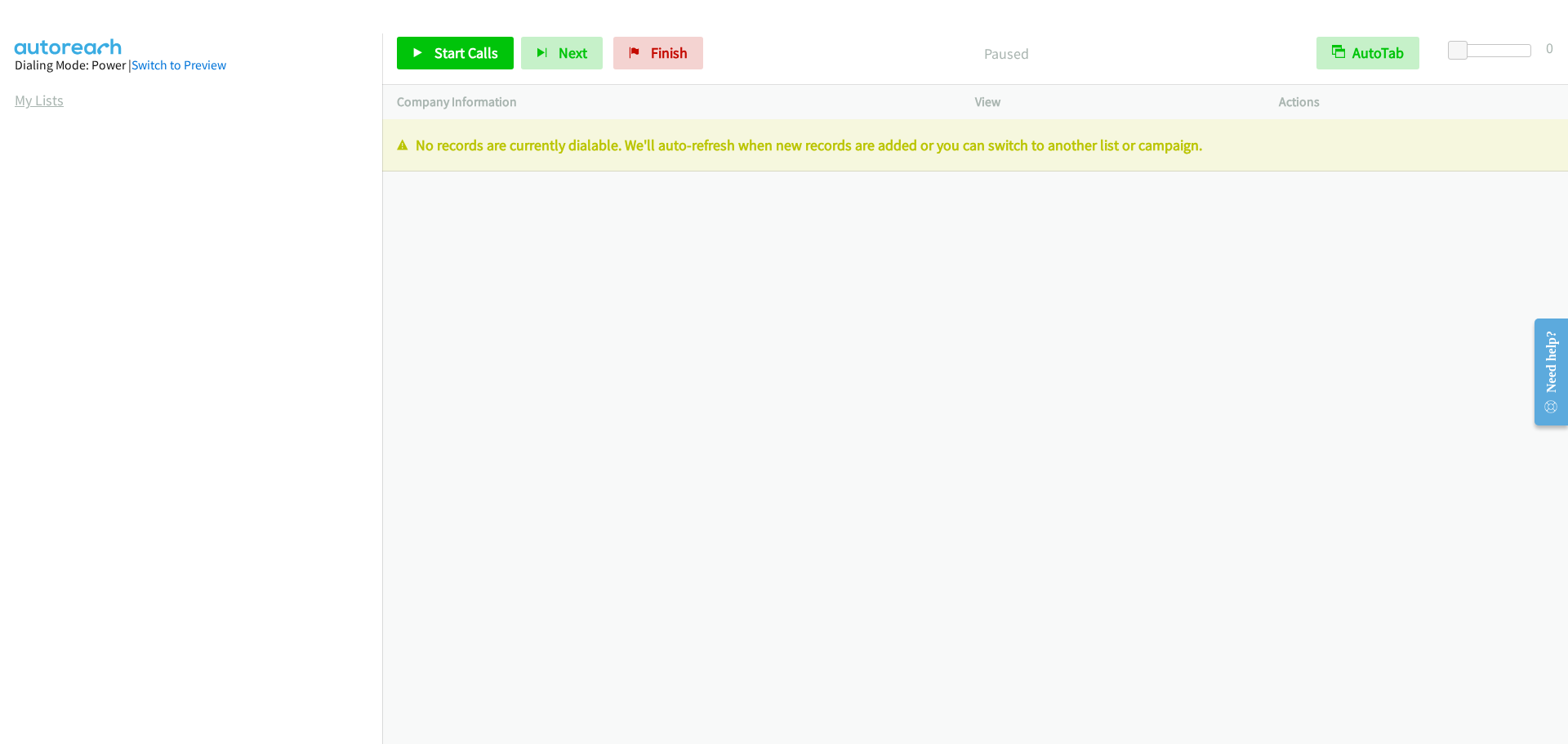
click at [26, 99] on link "My Lists" at bounding box center [39, 100] width 49 height 19
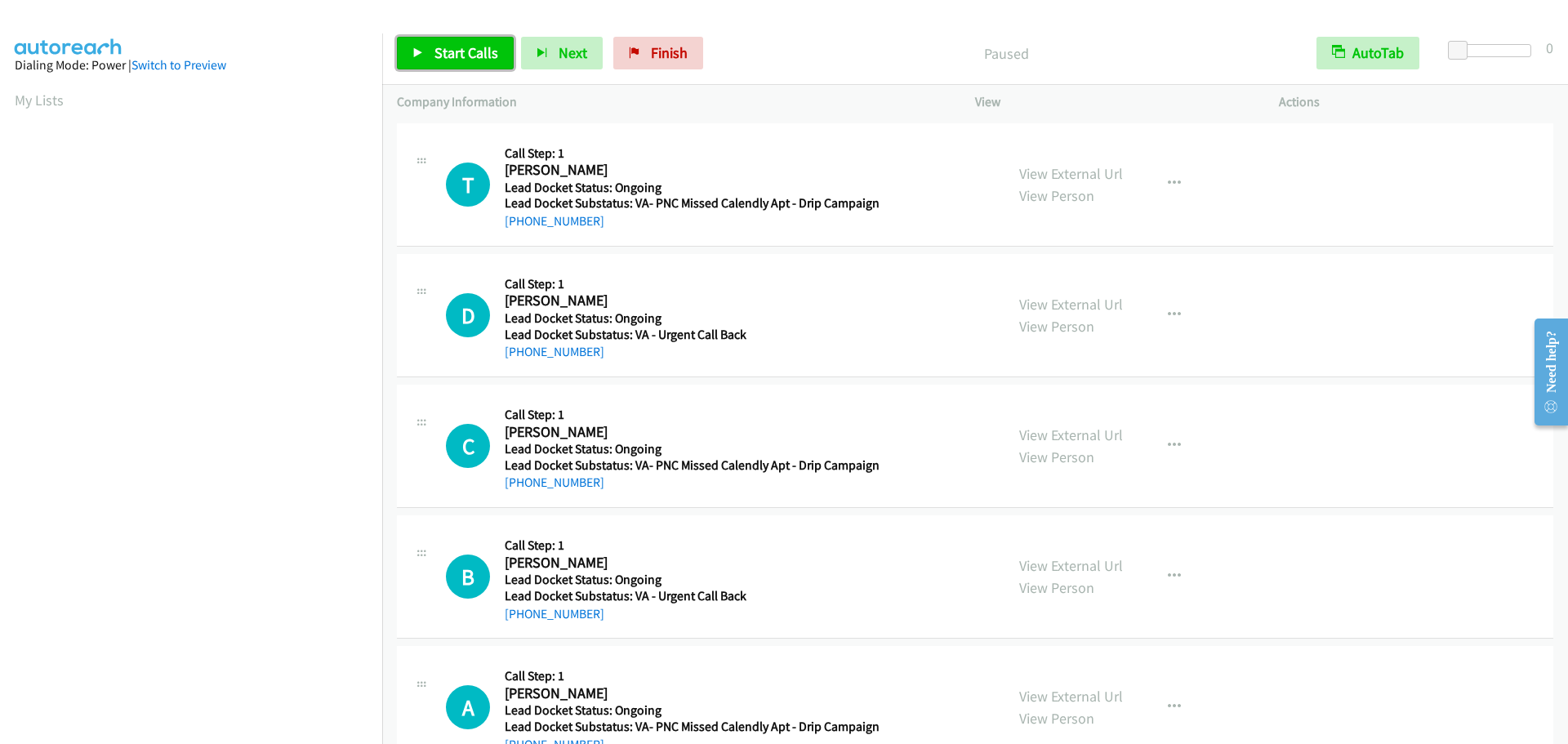
click at [461, 47] on span "Start Calls" at bounding box center [466, 52] width 64 height 19
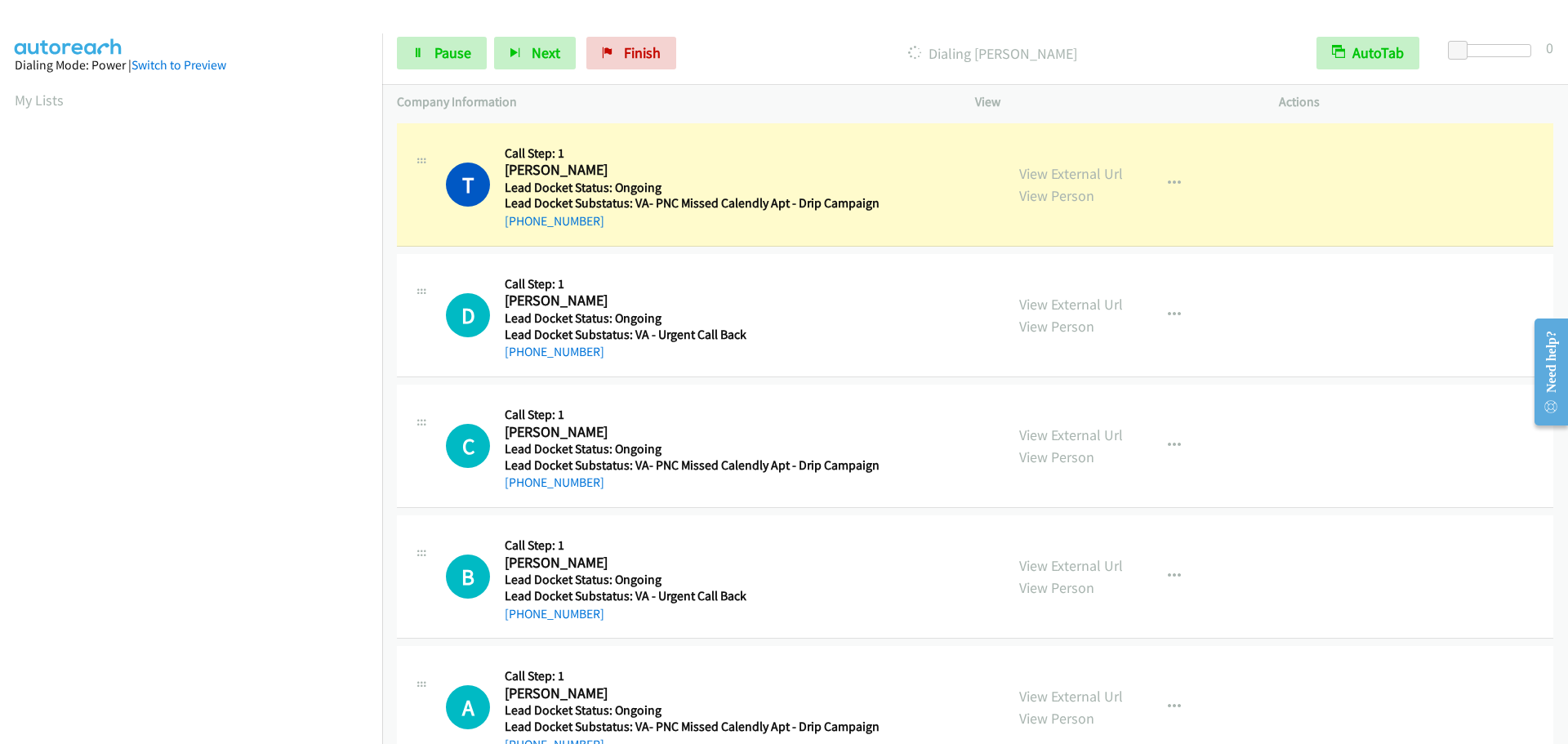
scroll to position [172, 0]
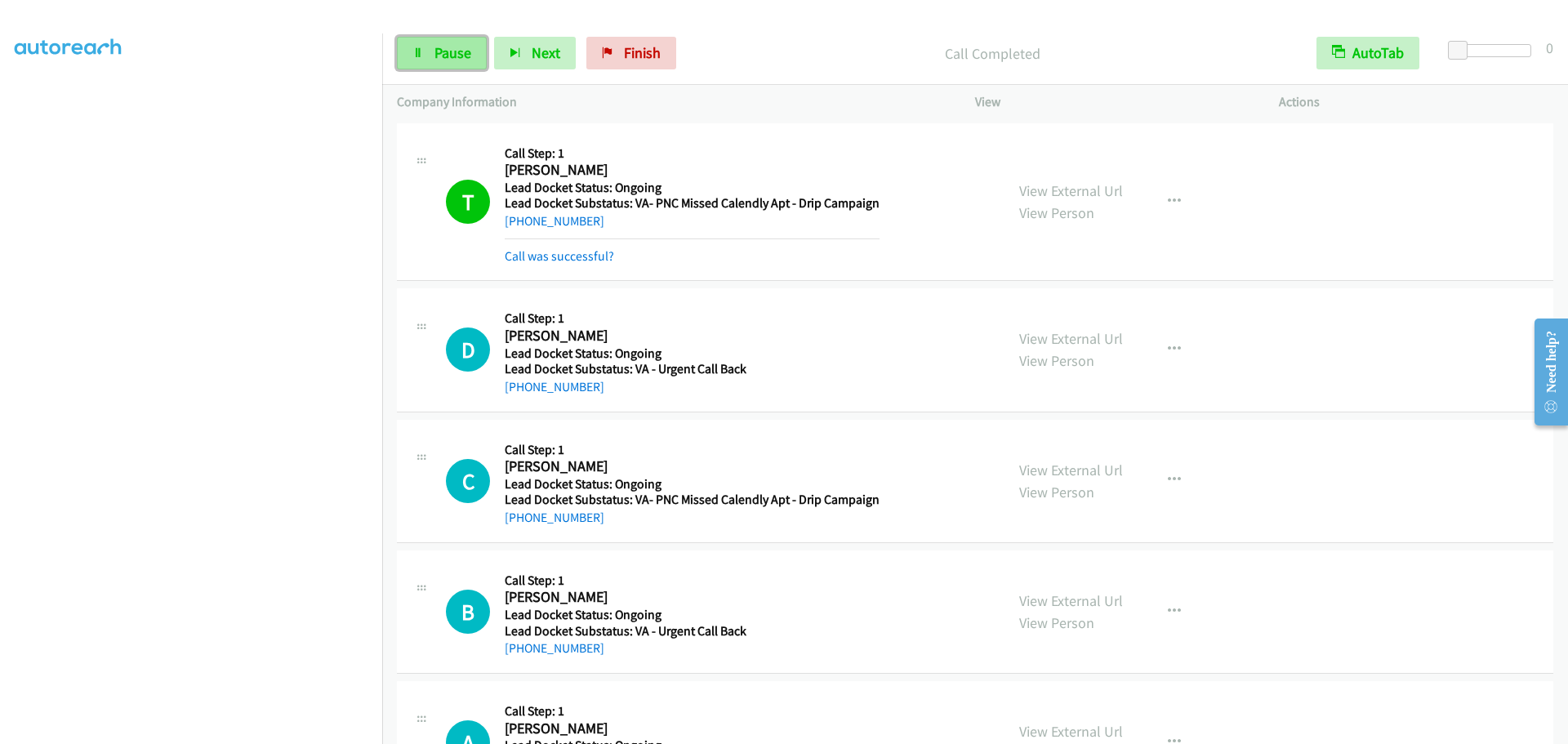
click at [438, 54] on span "Pause" at bounding box center [453, 52] width 37 height 19
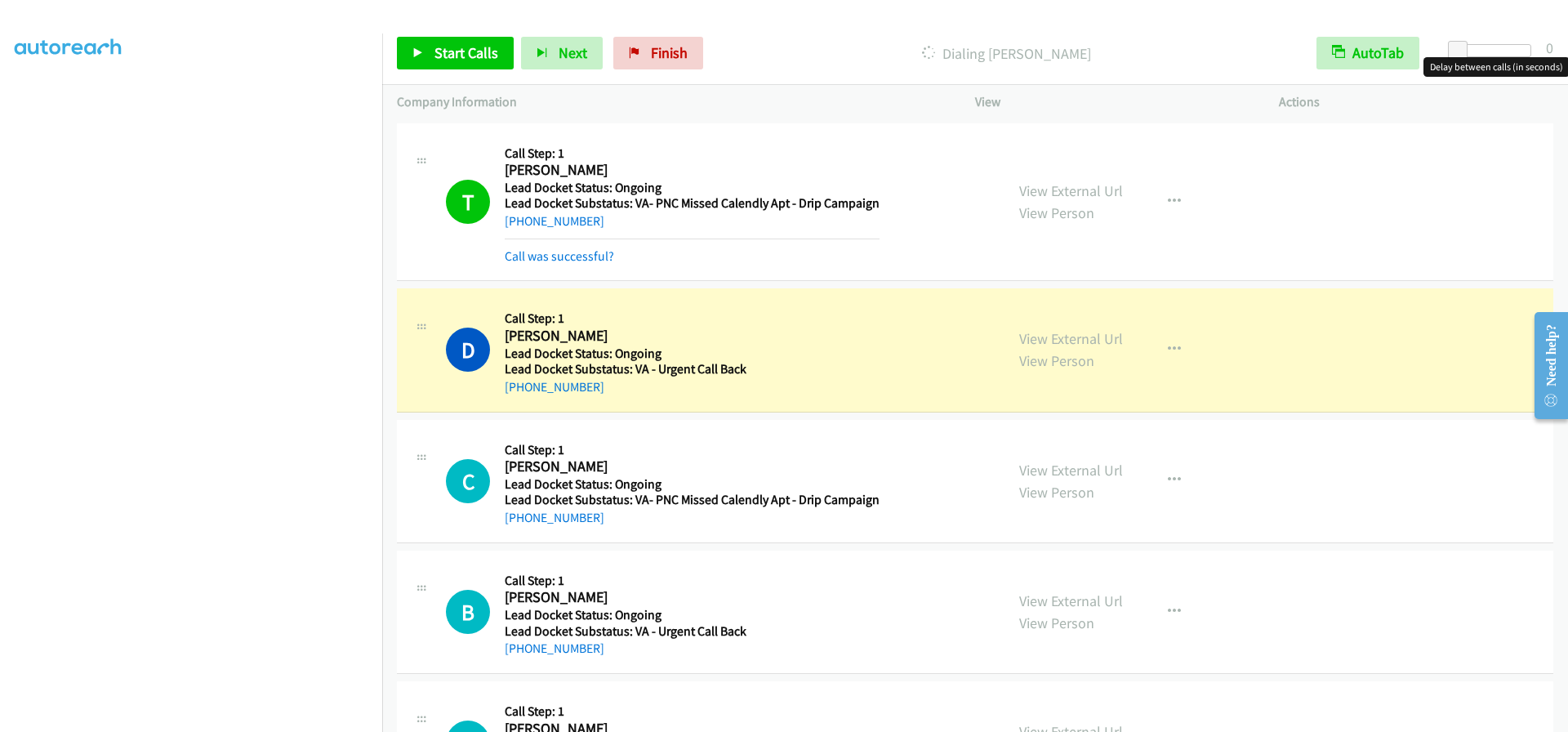
click at [1523, 49] on div at bounding box center [1494, 50] width 75 height 13
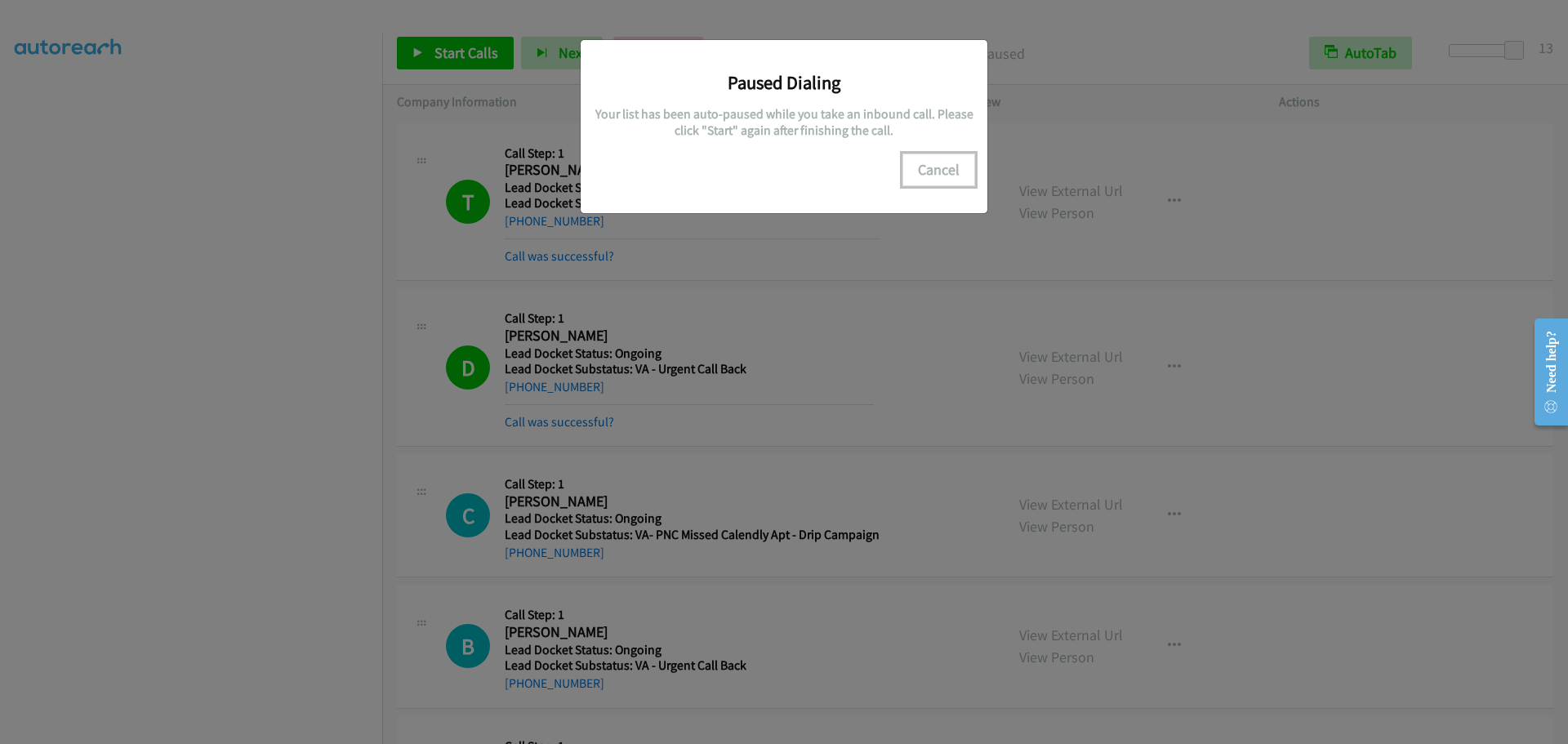
click at [921, 161] on button "Cancel" at bounding box center [939, 169] width 72 height 32
click at [943, 175] on button "Cancel" at bounding box center [939, 169] width 72 height 32
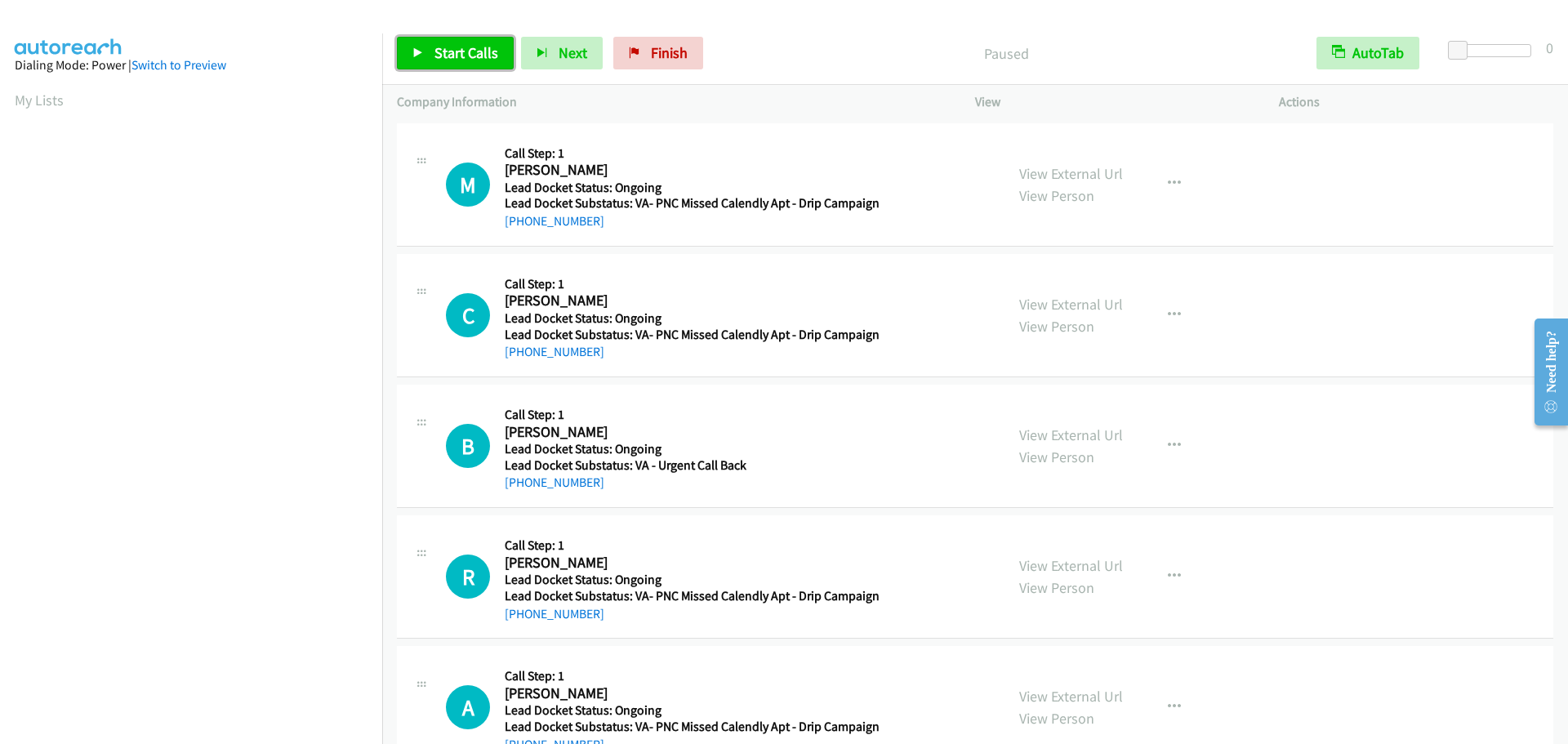
click at [433, 46] on link "Start Calls" at bounding box center [455, 53] width 116 height 32
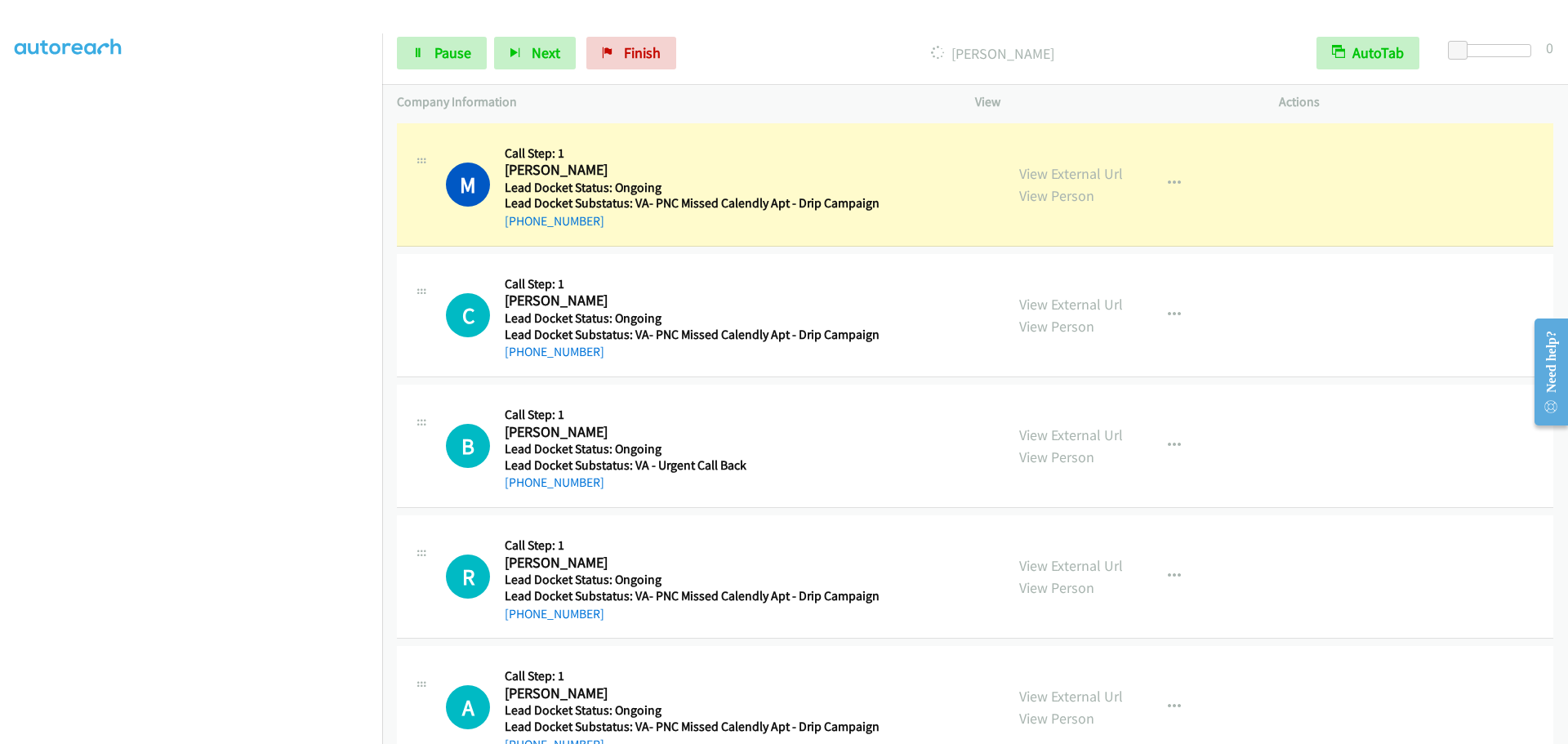
scroll to position [171, 0]
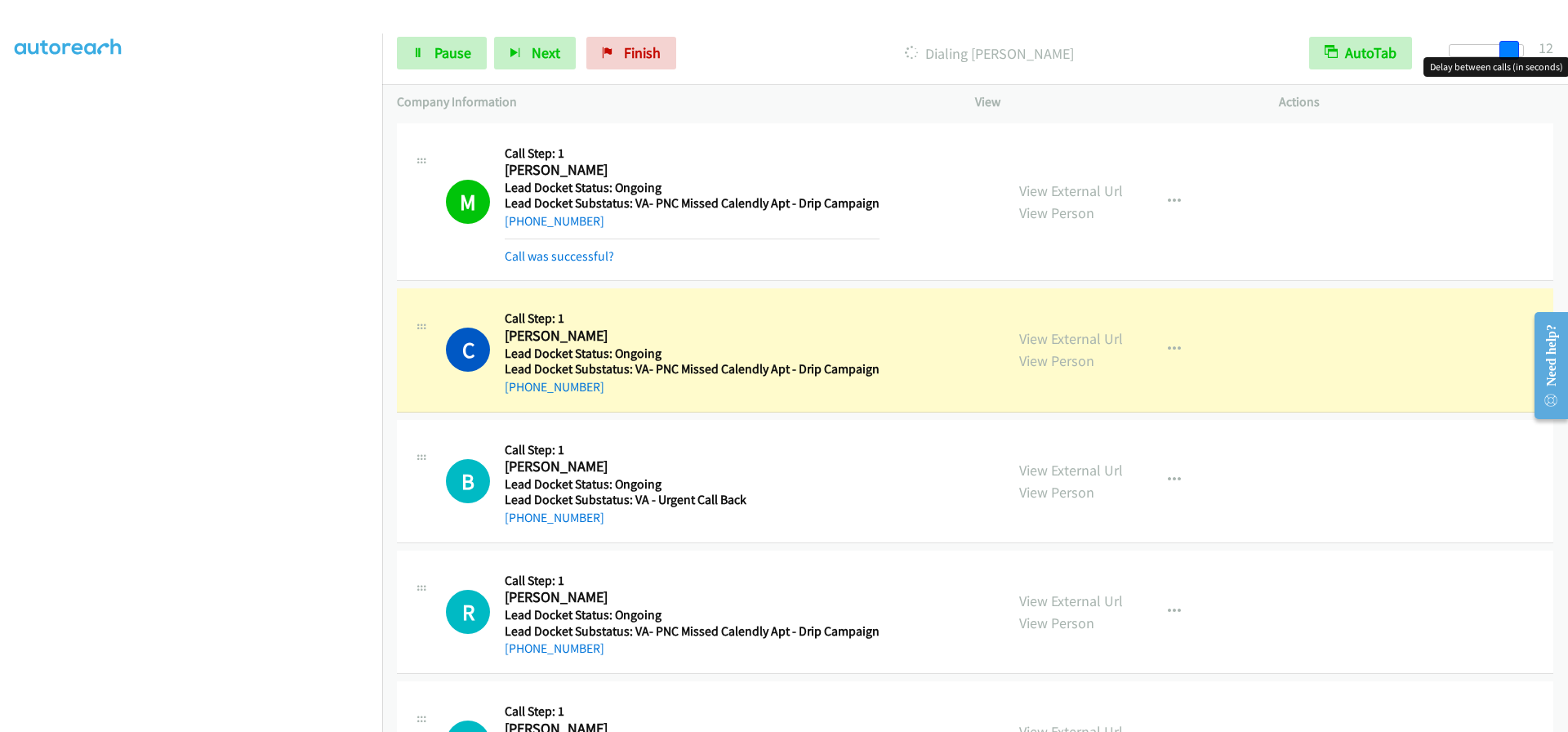
click at [1517, 51] on div at bounding box center [1486, 50] width 75 height 13
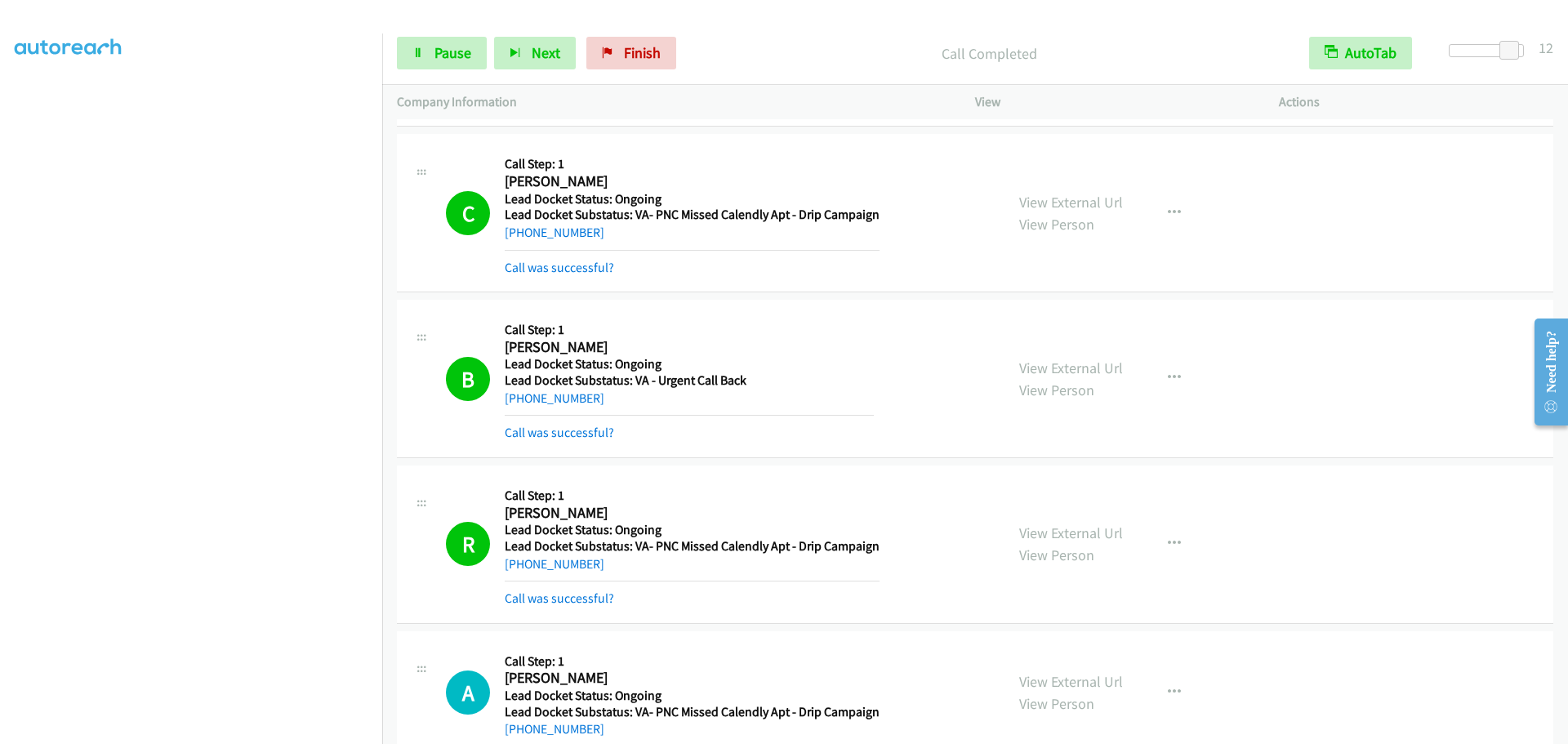
scroll to position [0, 0]
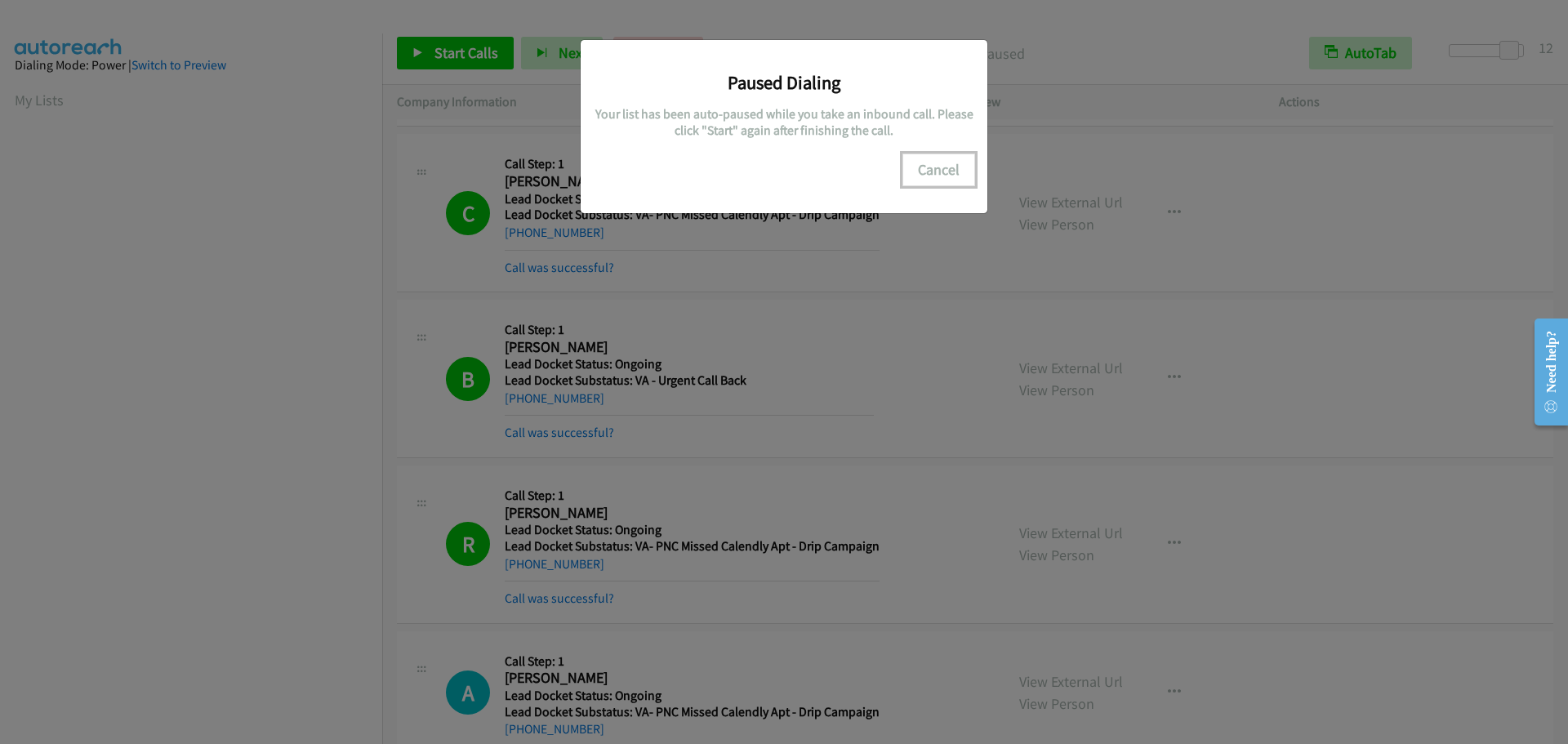
click at [934, 169] on button "Cancel" at bounding box center [939, 169] width 72 height 32
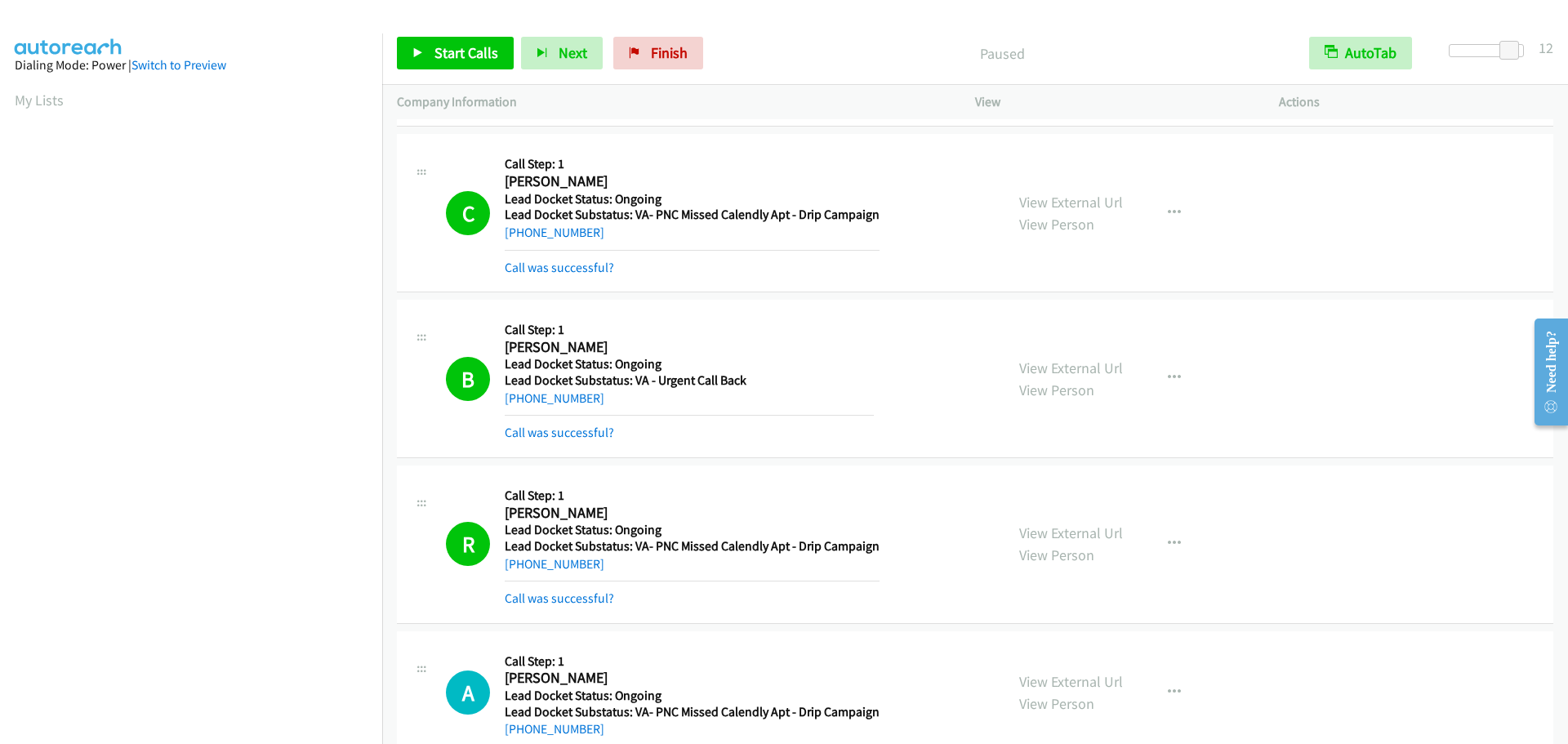
scroll to position [172, 0]
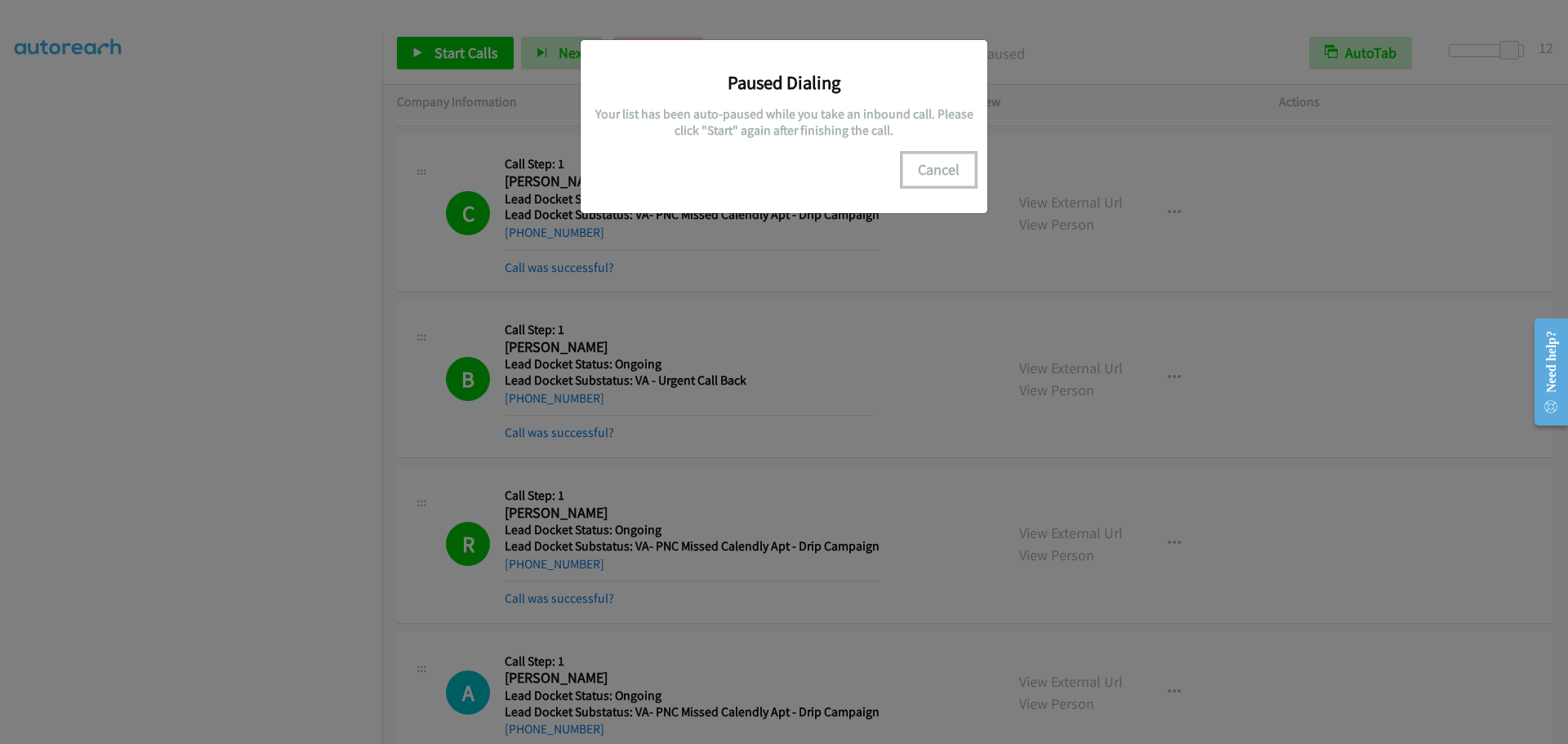
click at [959, 165] on button "Cancel" at bounding box center [939, 169] width 72 height 32
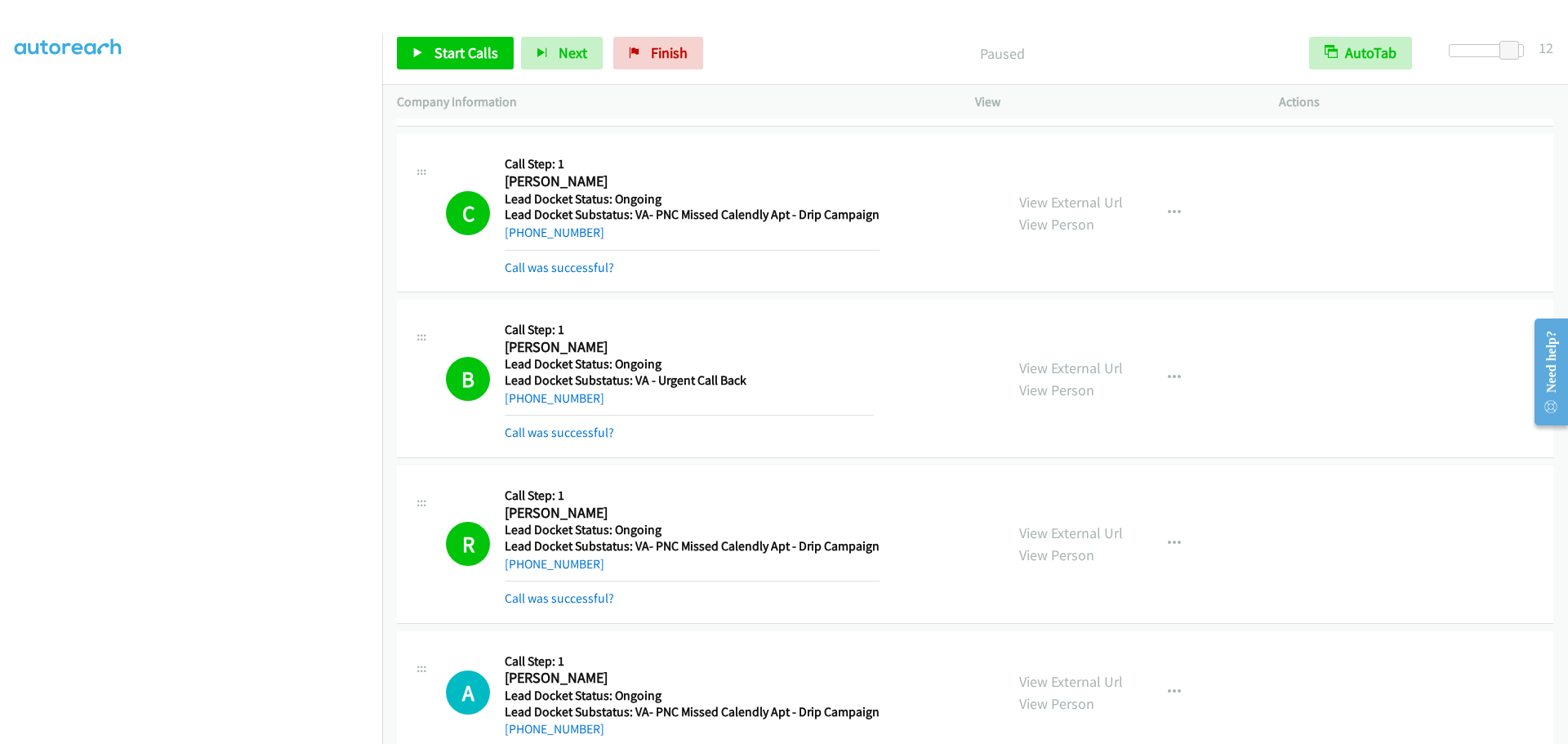
scroll to position [91, 0]
click at [406, 43] on link "Start Calls" at bounding box center [455, 53] width 116 height 32
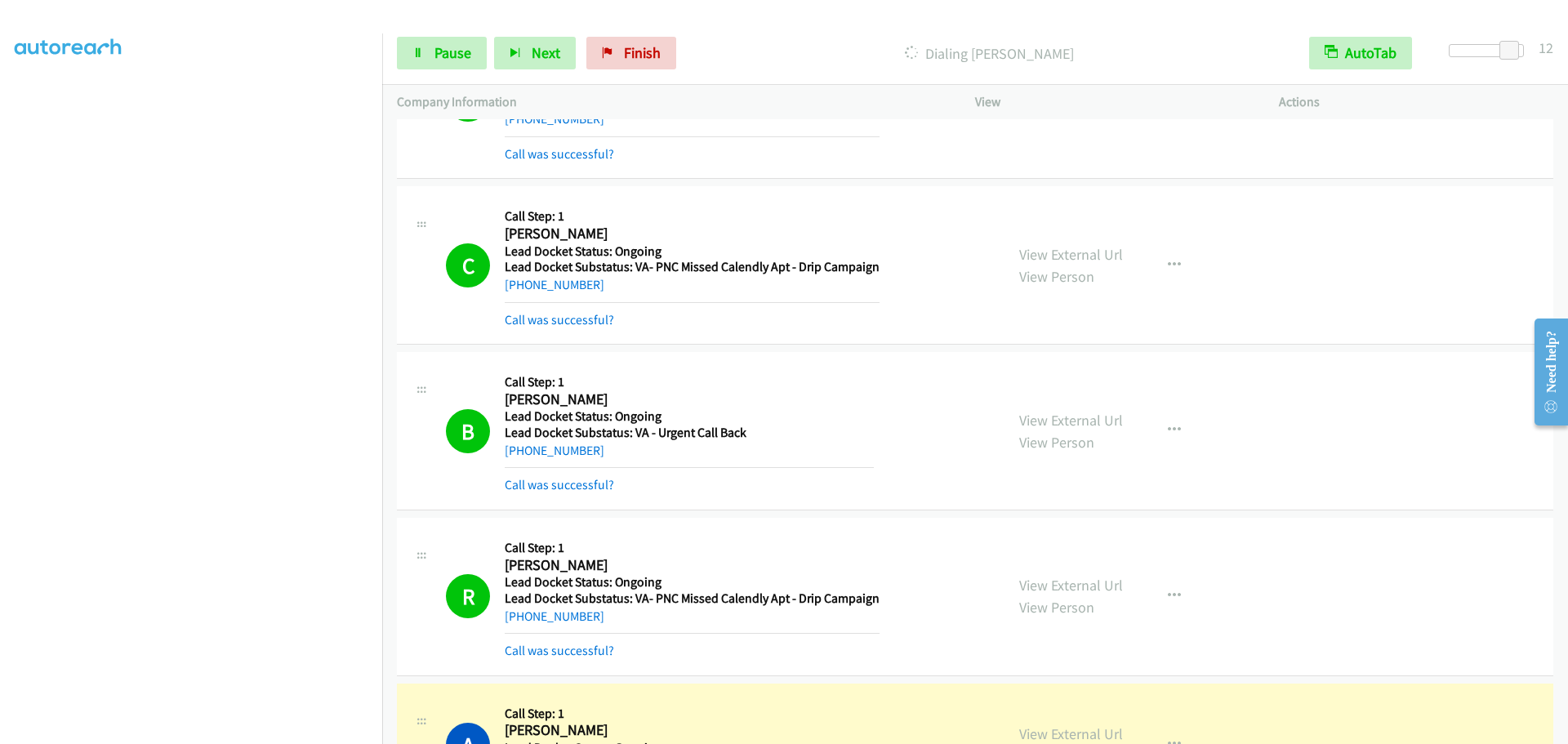
scroll to position [171, 0]
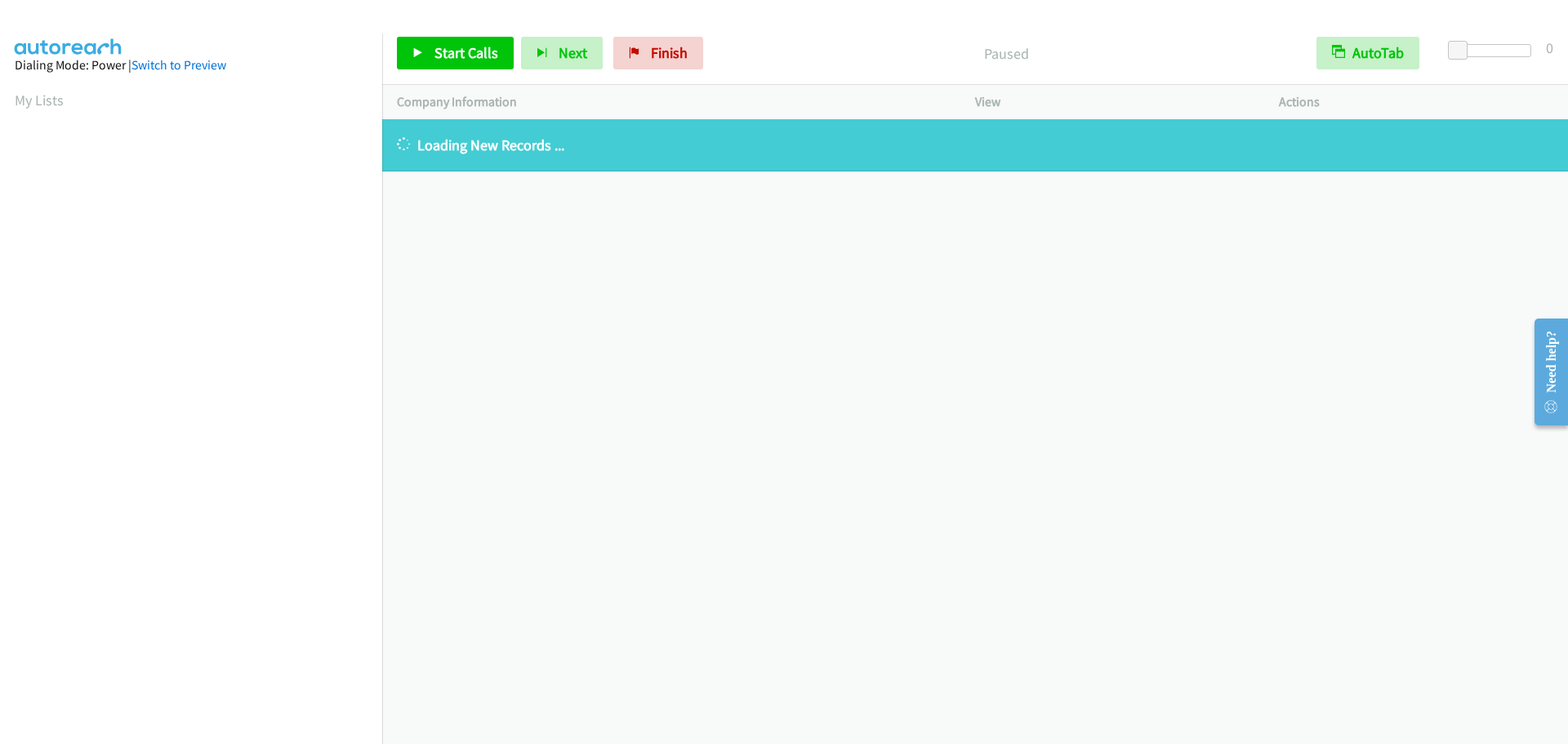
click at [1544, 52] on div at bounding box center [1494, 57] width 105 height 25
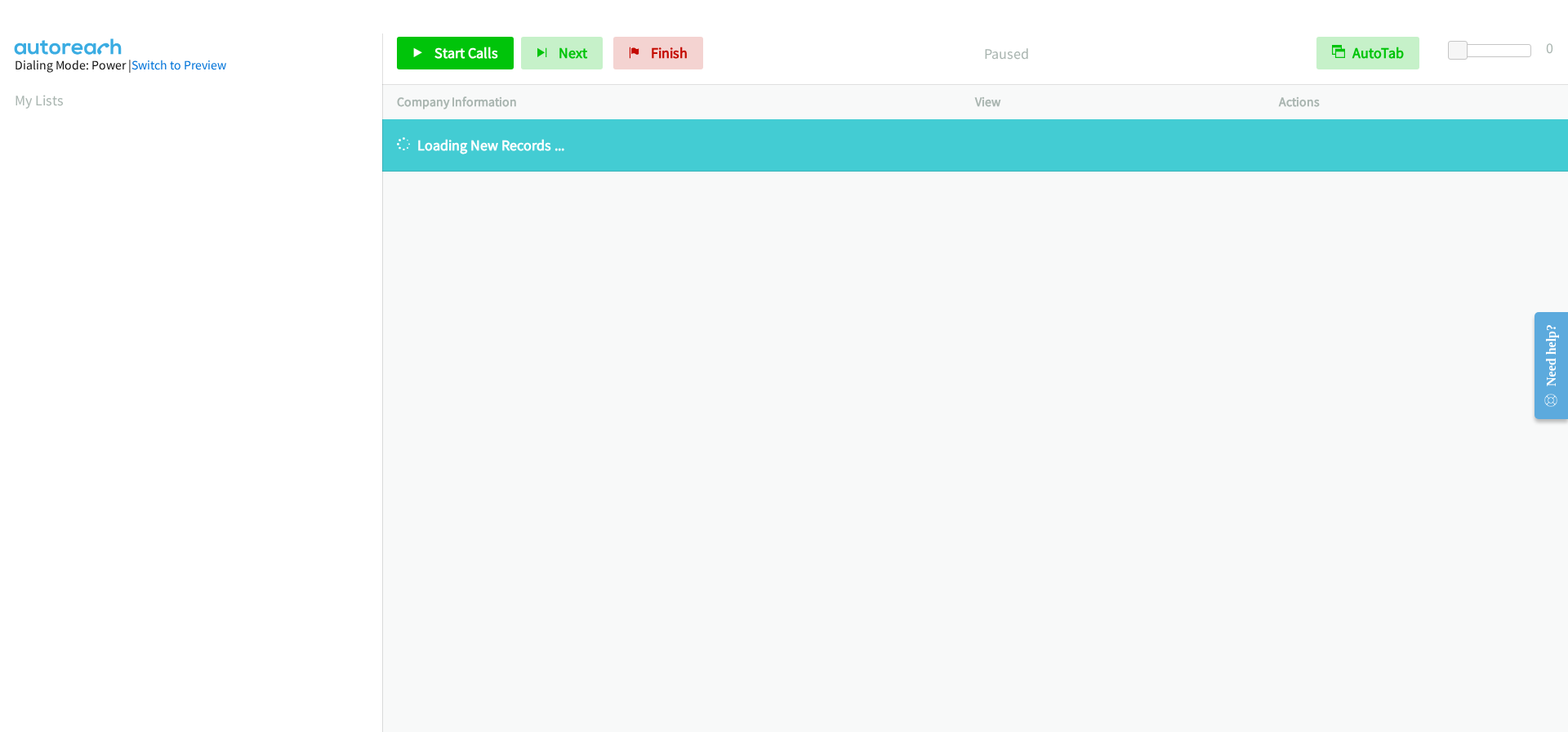
click at [1522, 53] on div at bounding box center [1494, 50] width 75 height 13
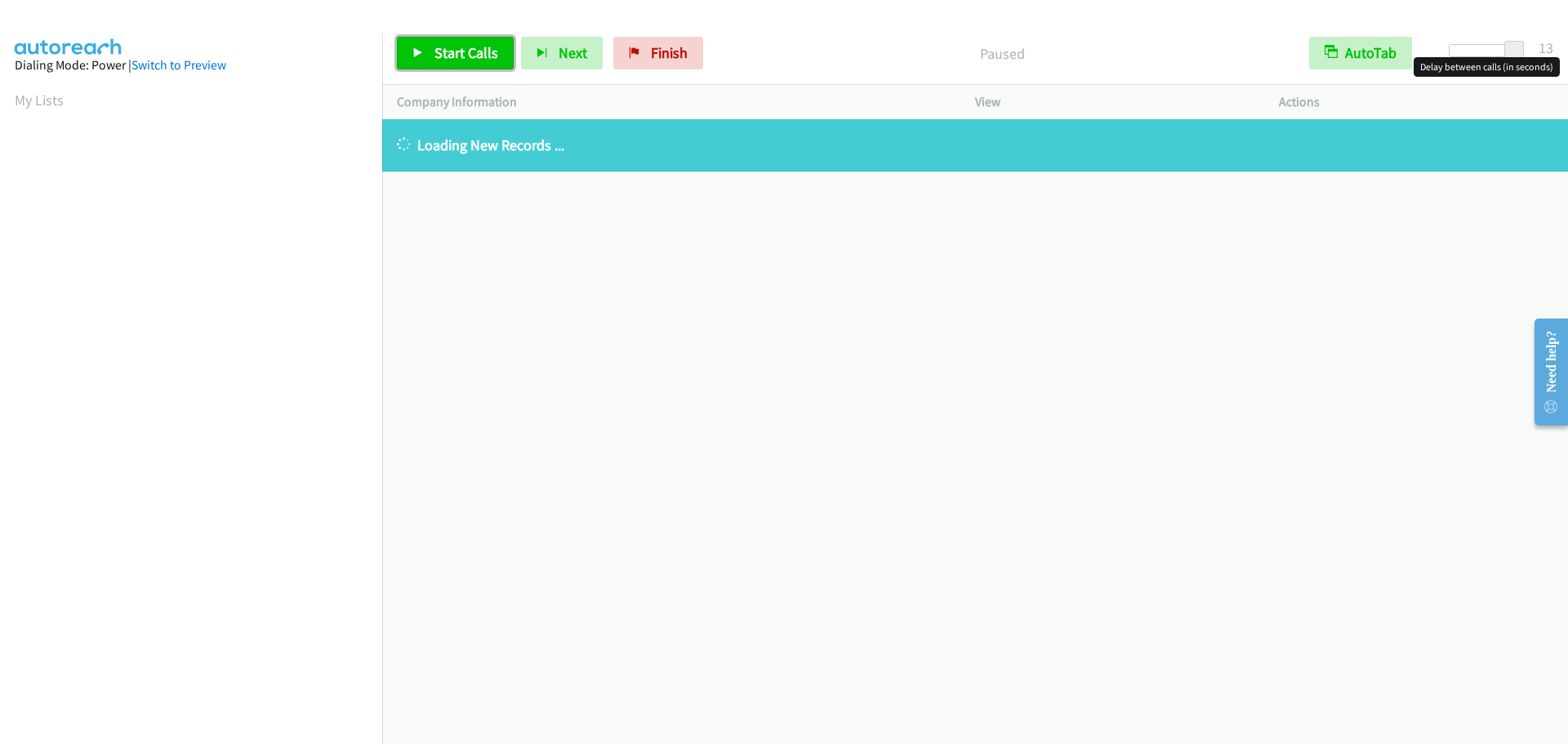
click at [420, 56] on icon at bounding box center [419, 54] width 12 height 12
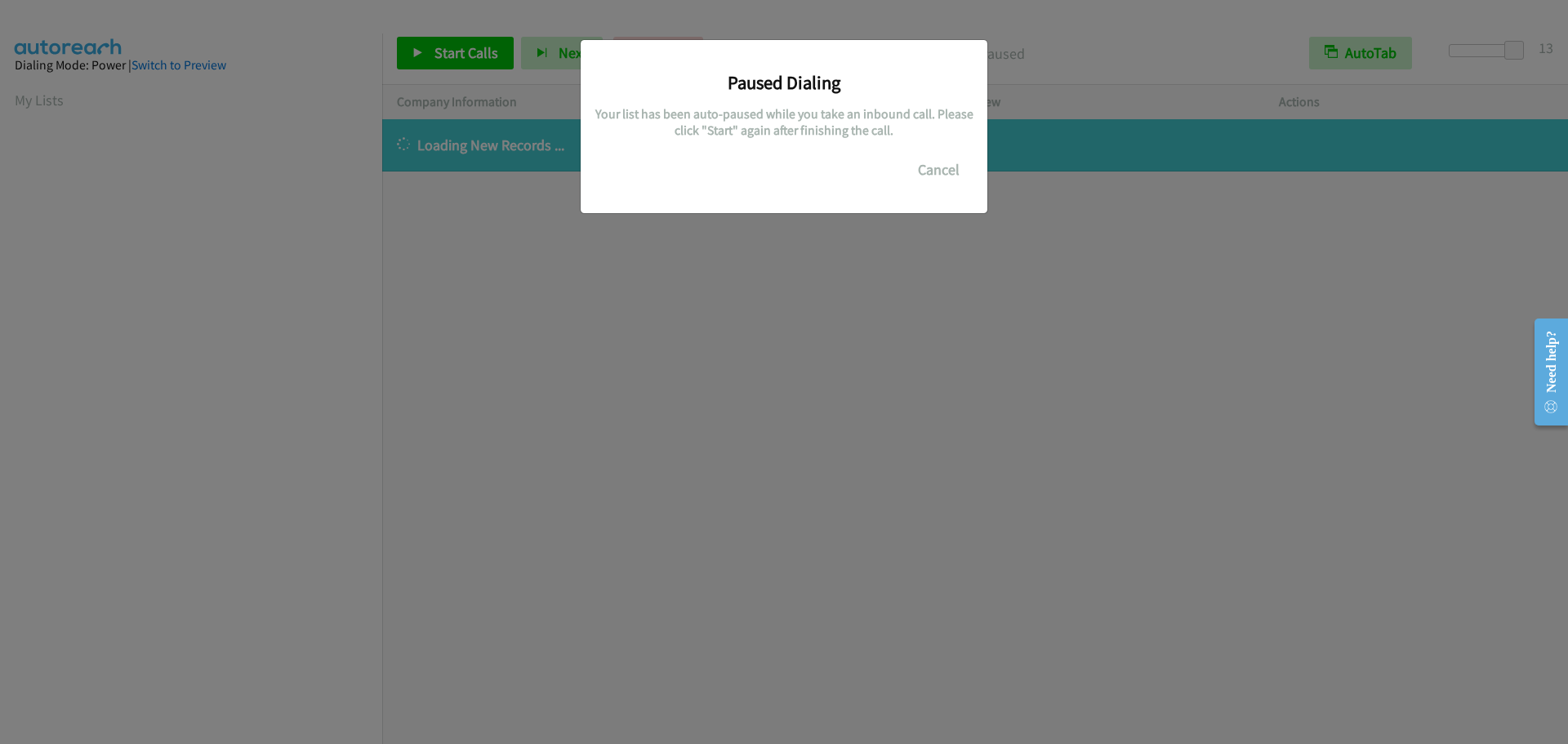
scroll to position [172, 0]
click at [157, 170] on div "Paused Dialing Your list has been auto-paused while you take an inbound call. P…" at bounding box center [784, 379] width 1568 height 729
